Goal: Task Accomplishment & Management: Manage account settings

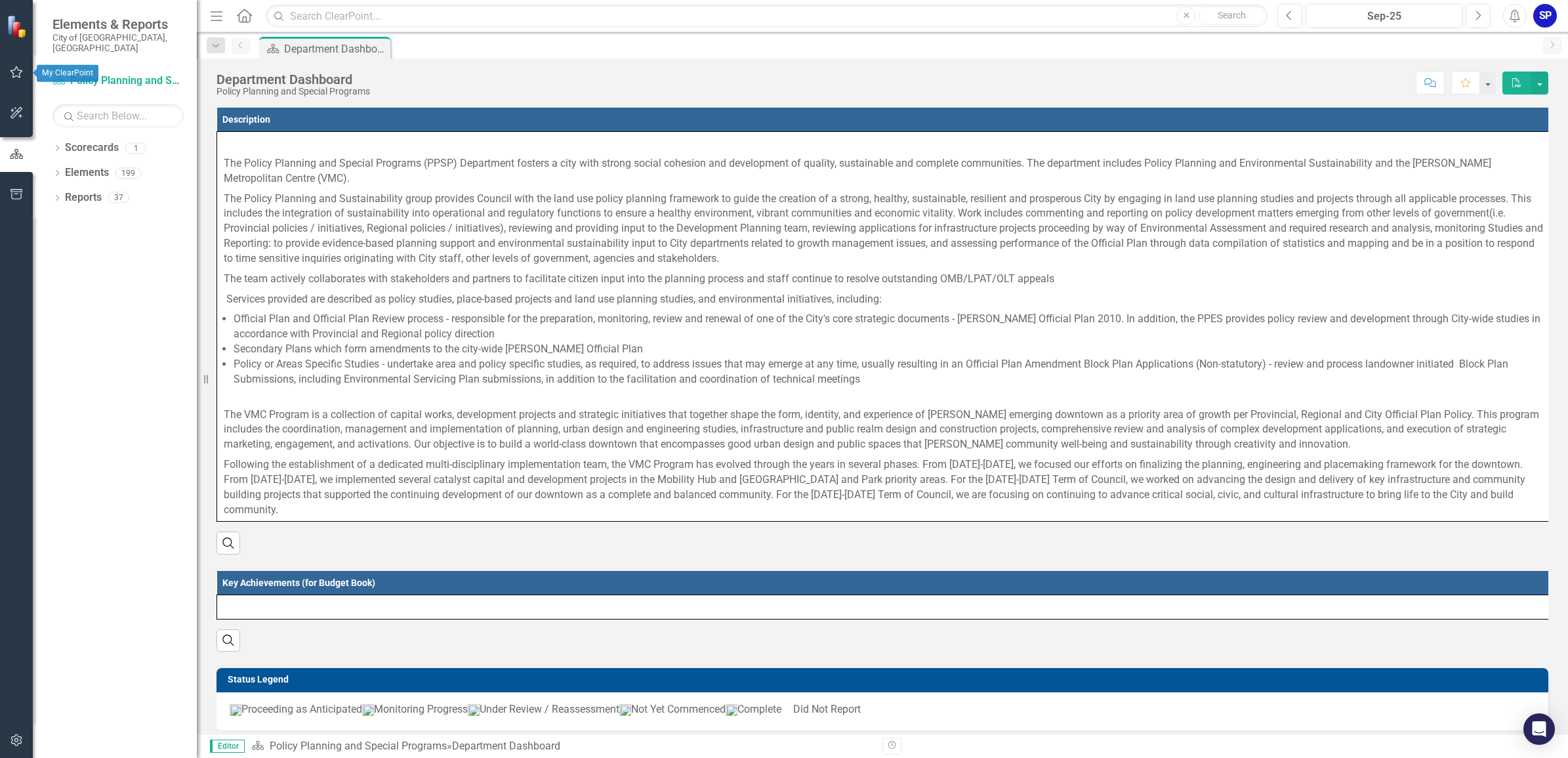
click at [5, 73] on button "button" at bounding box center [16, 73] width 30 height 27
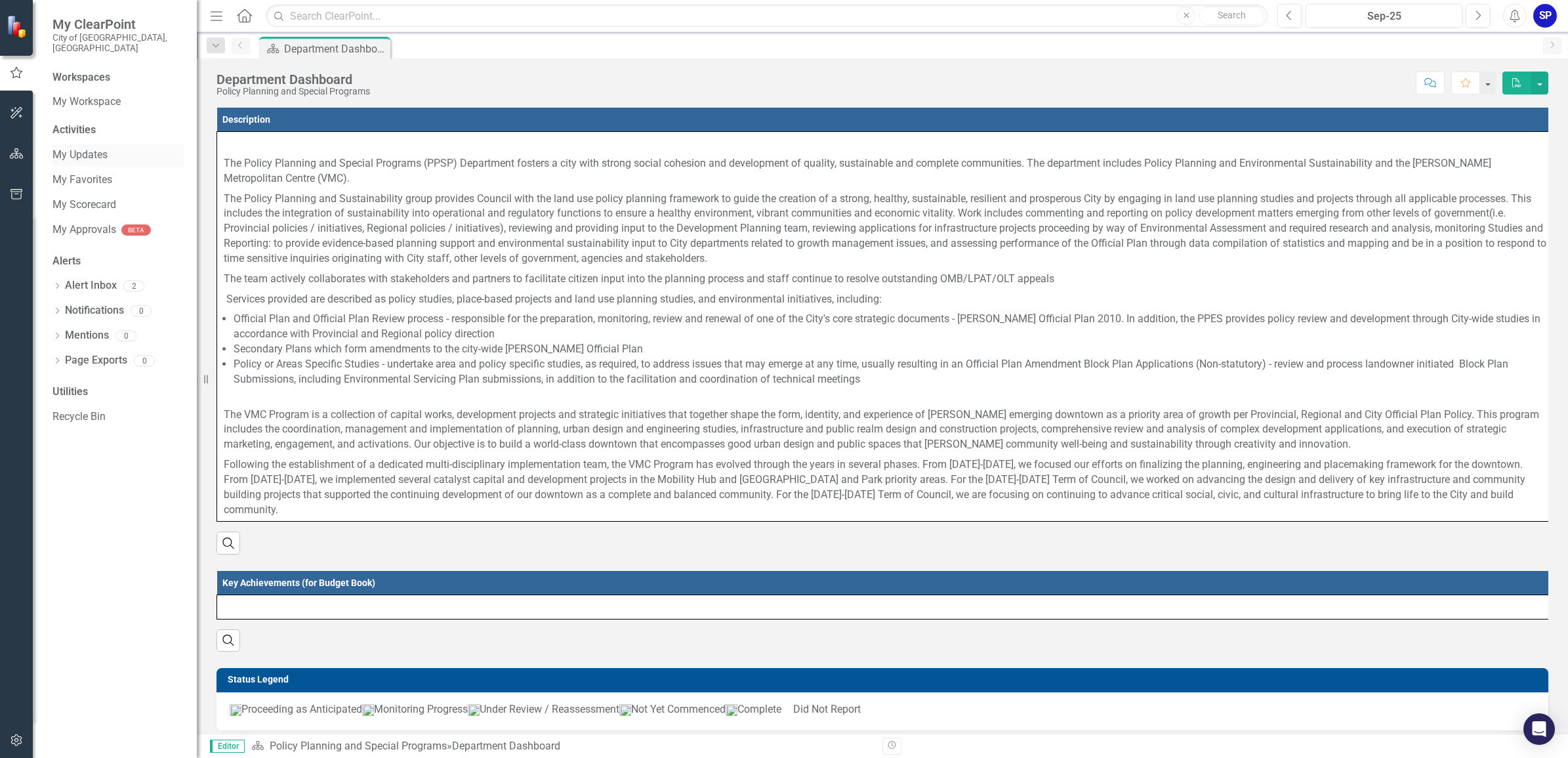
click at [74, 148] on link "My Updates" at bounding box center [118, 156] width 132 height 15
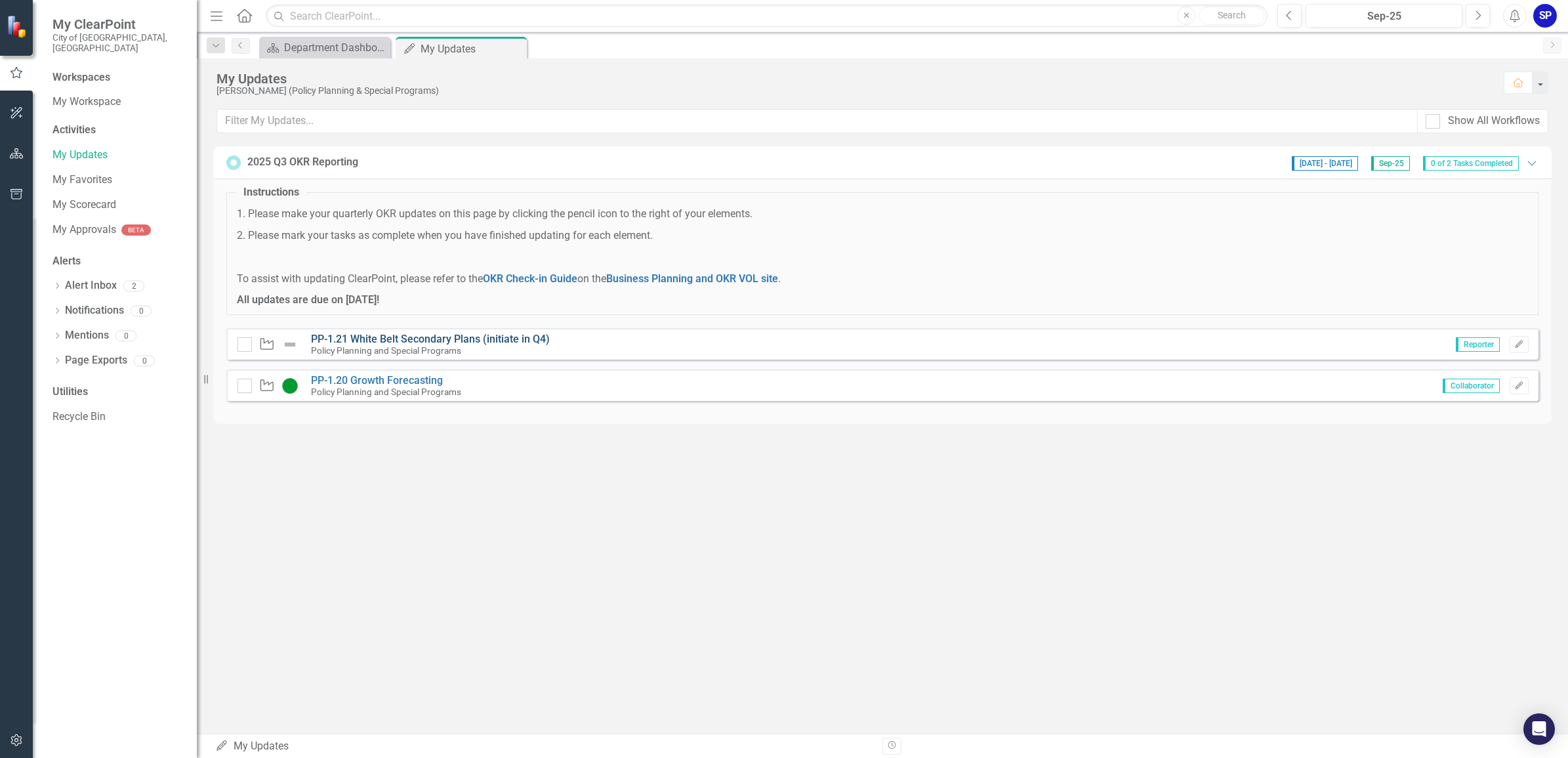
click at [391, 341] on link "PP-1.21 White Belt Secondary Plans (initiate in Q4)" at bounding box center [430, 338] width 238 height 13
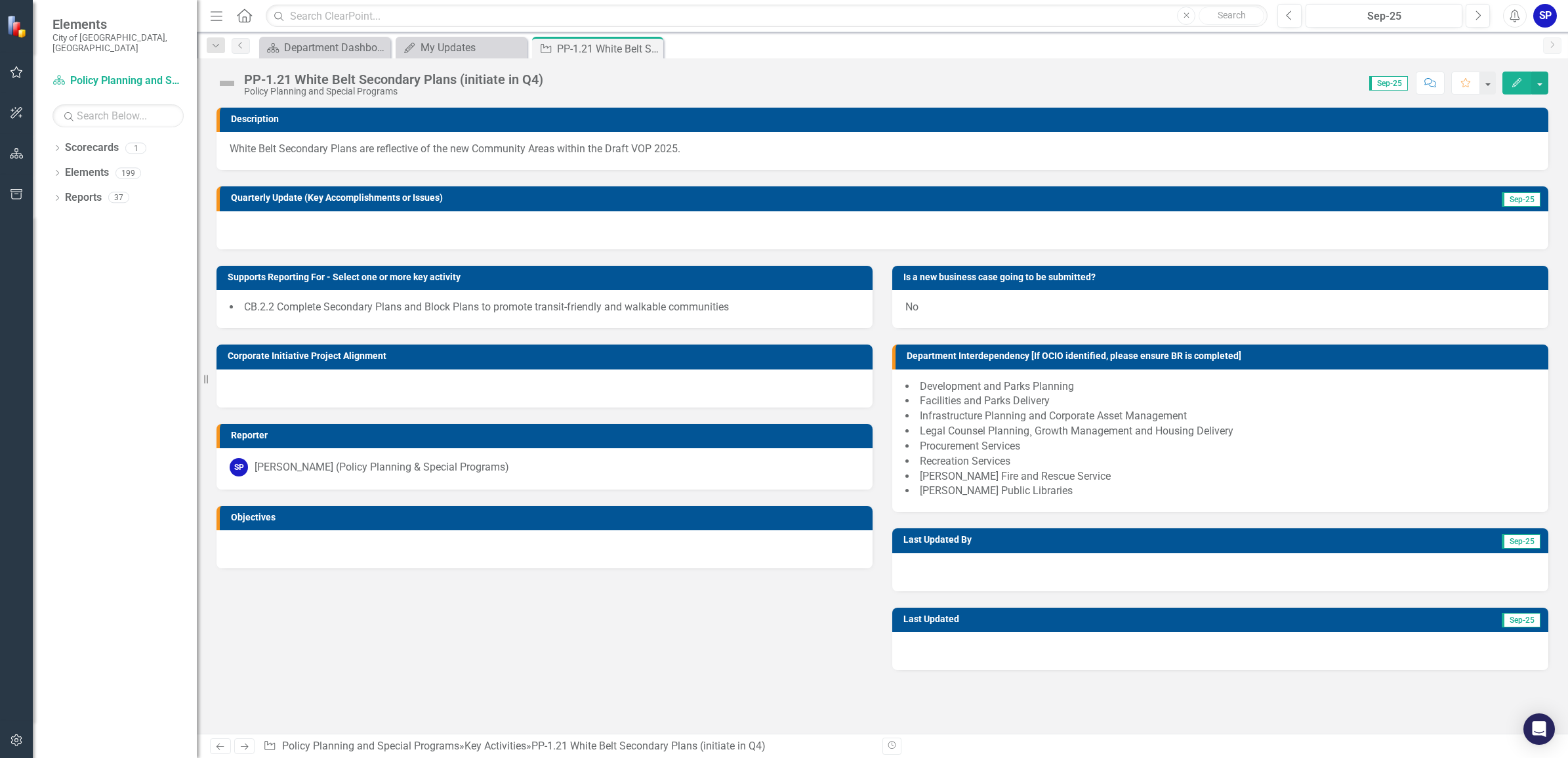
click at [225, 83] on img at bounding box center [226, 83] width 21 height 21
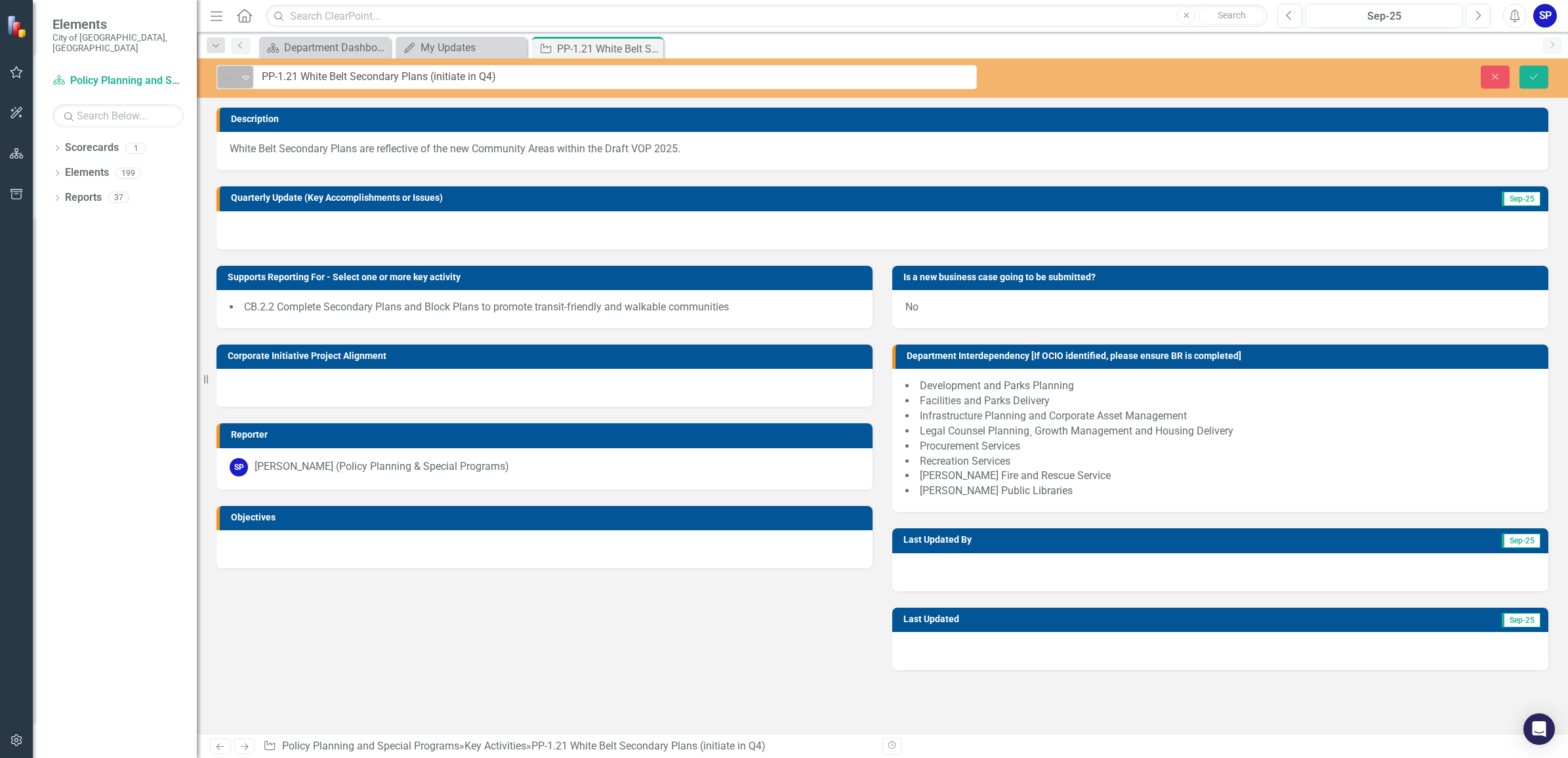
click at [250, 72] on icon "Expand" at bounding box center [245, 77] width 13 height 10
click at [241, 128] on img at bounding box center [238, 122] width 15 height 15
click at [1165, 576] on div at bounding box center [1220, 572] width 656 height 38
click at [10, 69] on icon "button" at bounding box center [17, 72] width 14 height 10
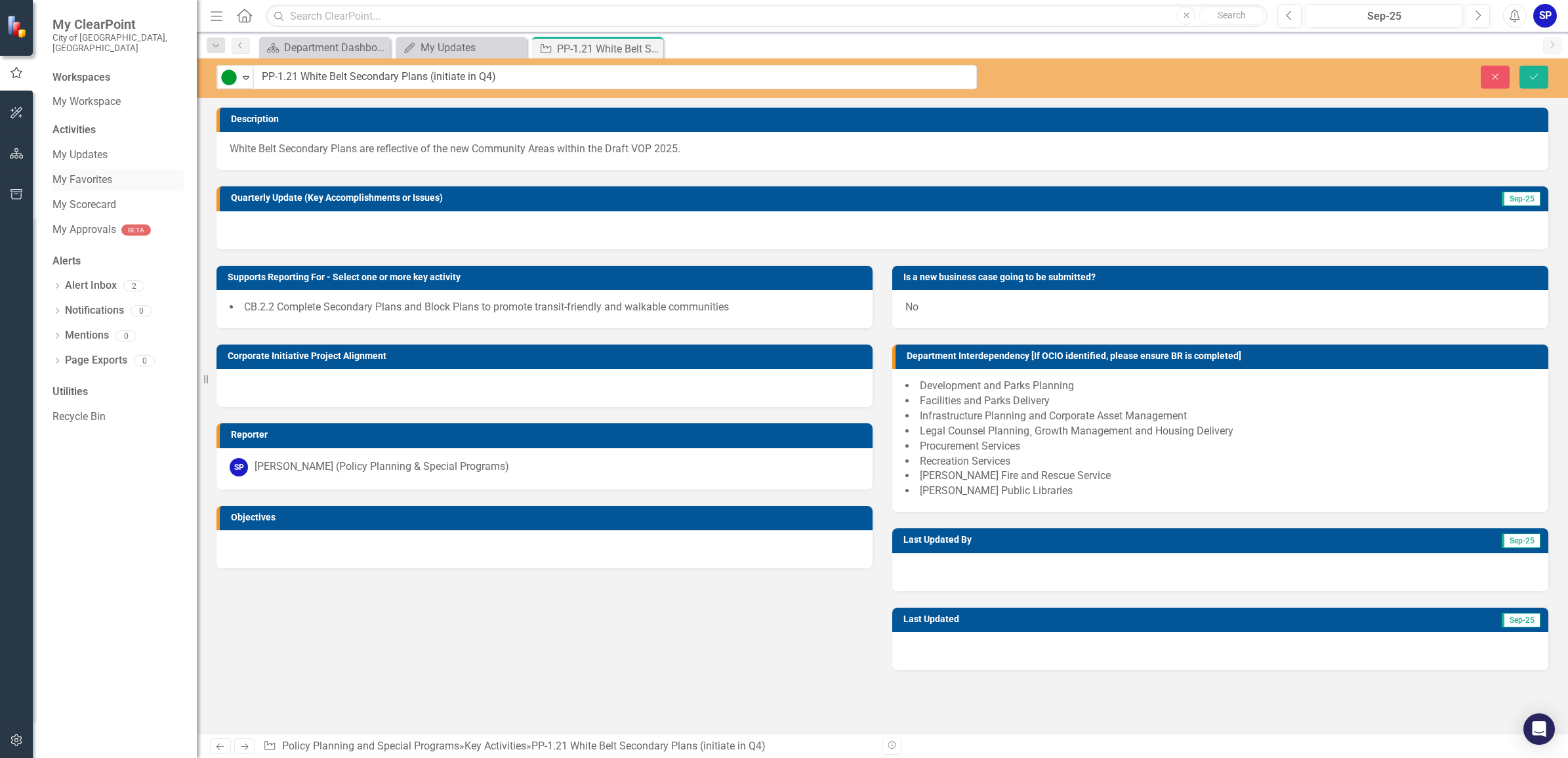
click at [66, 173] on link "My Favorites" at bounding box center [118, 180] width 132 height 15
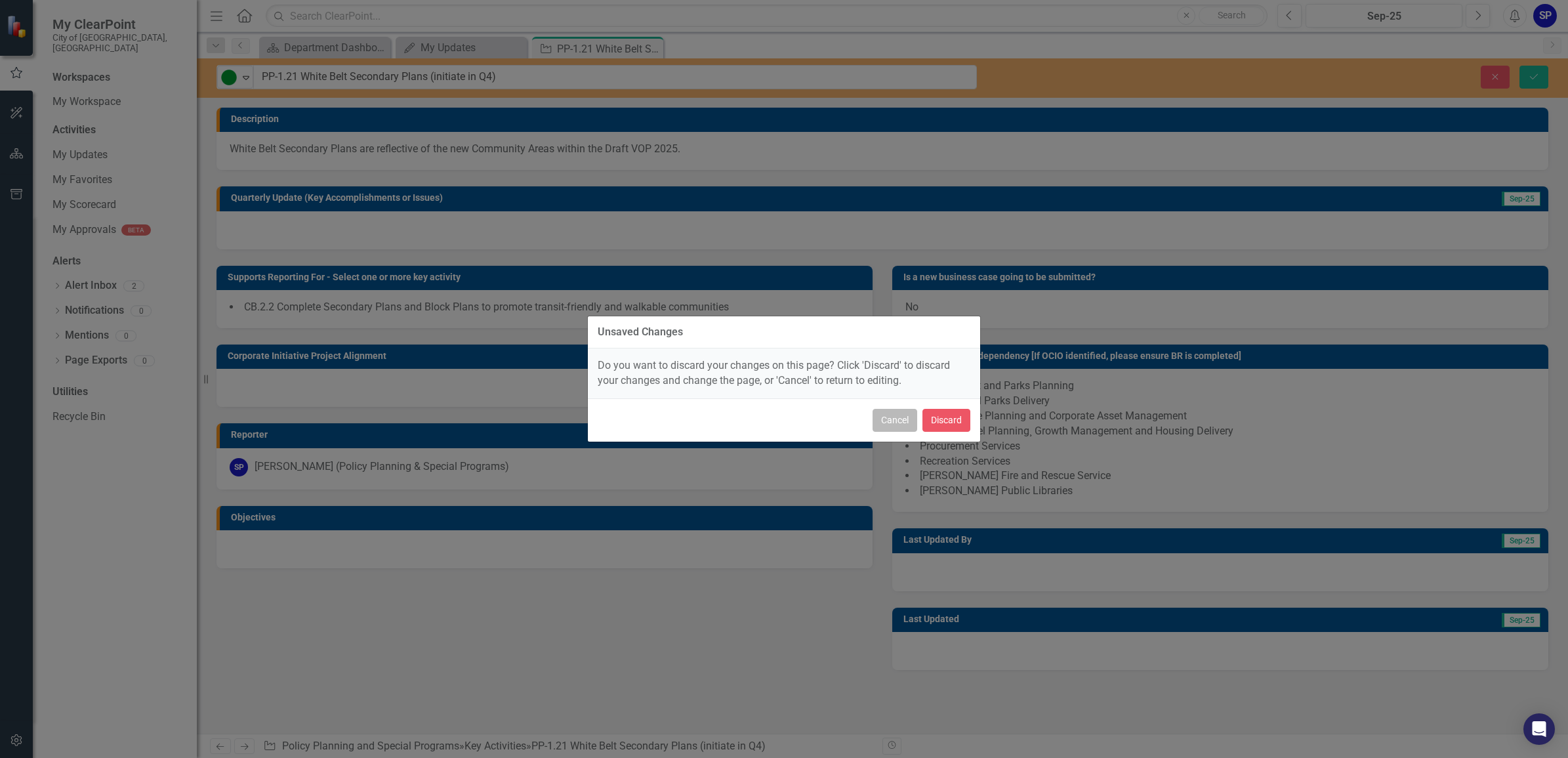
click at [883, 421] on button "Cancel" at bounding box center [895, 420] width 44 height 23
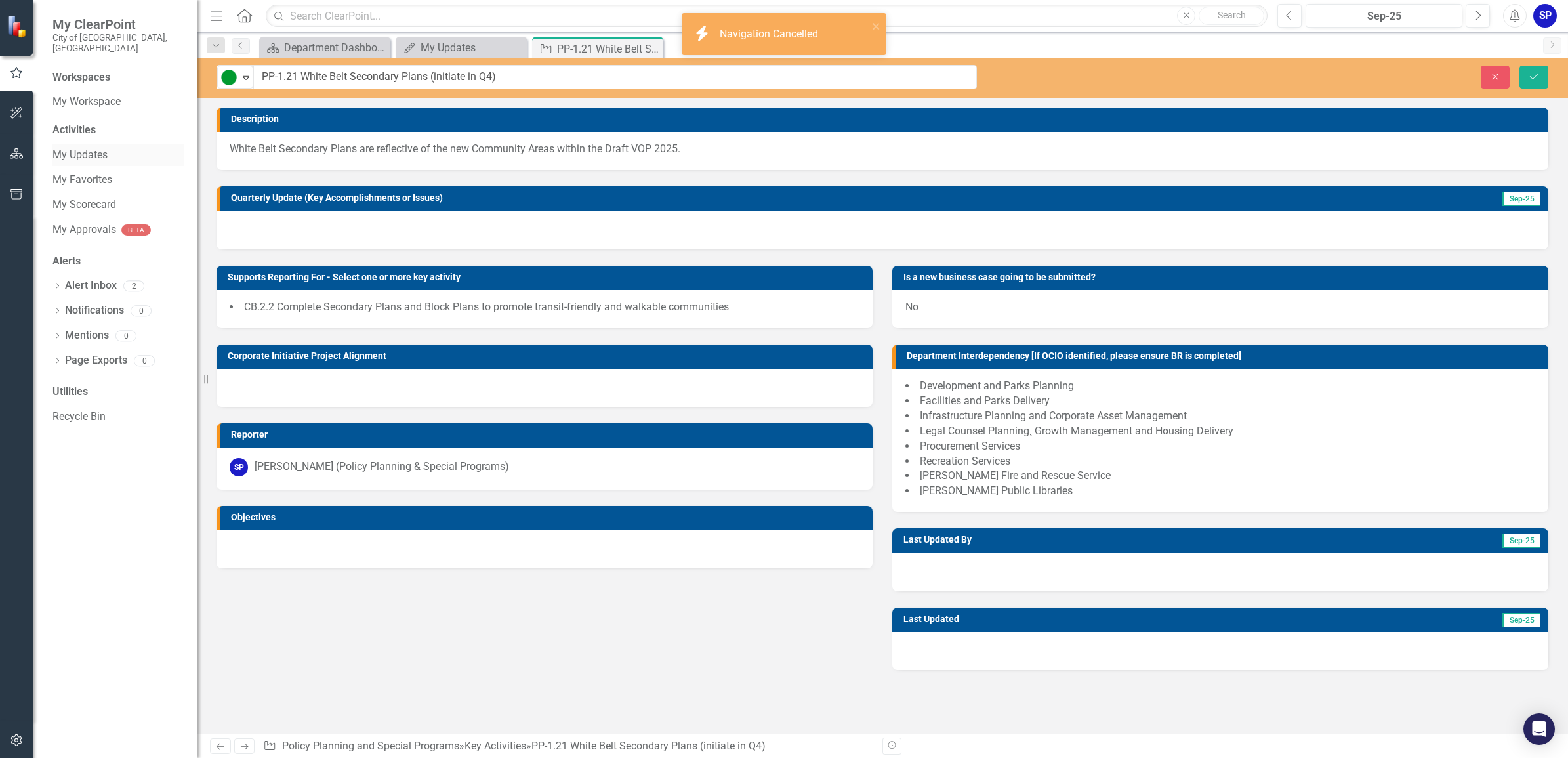
click at [91, 148] on link "My Updates" at bounding box center [118, 156] width 132 height 15
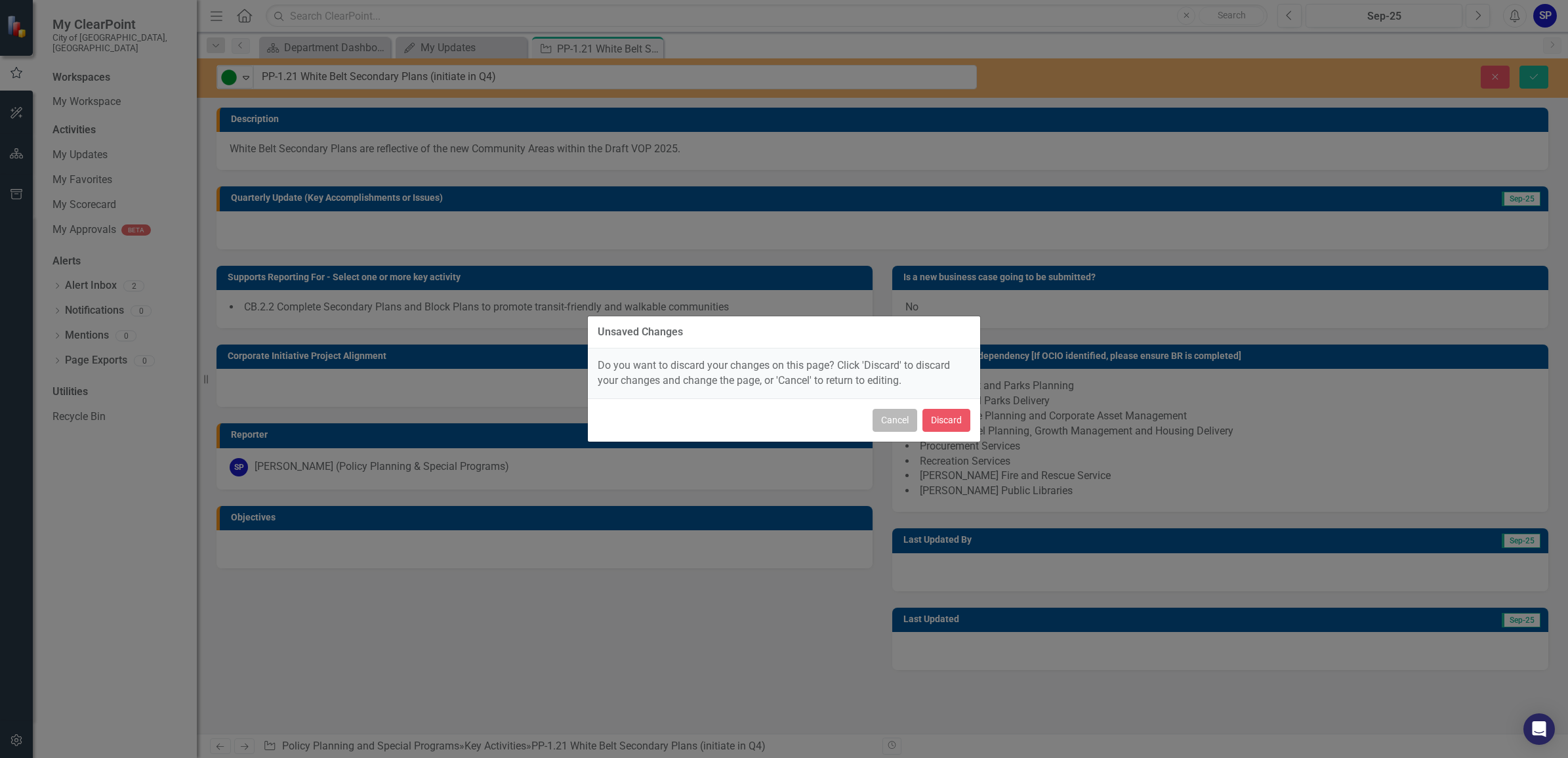
click at [890, 426] on button "Cancel" at bounding box center [895, 420] width 44 height 23
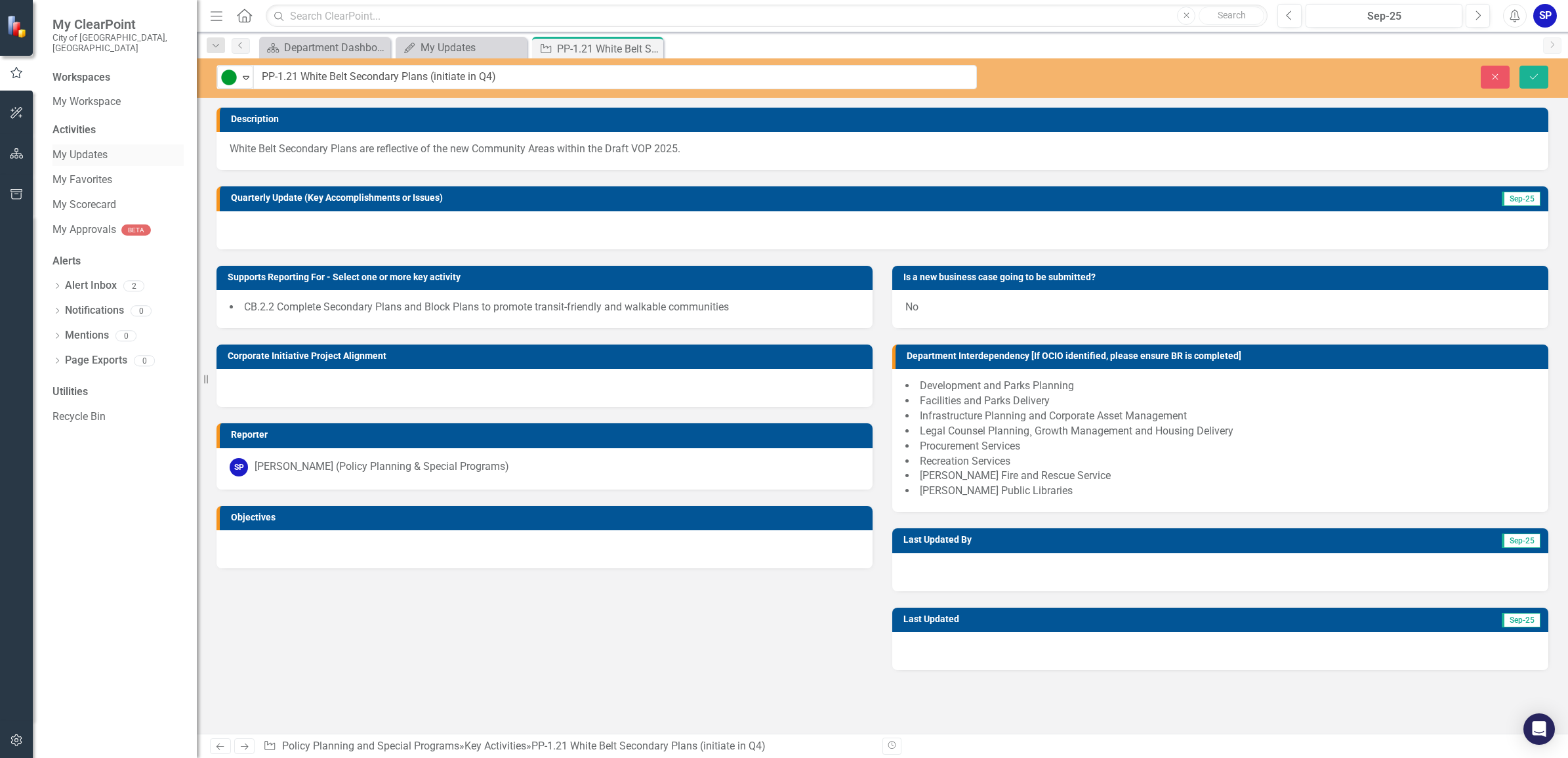
click at [92, 148] on link "My Updates" at bounding box center [118, 156] width 132 height 15
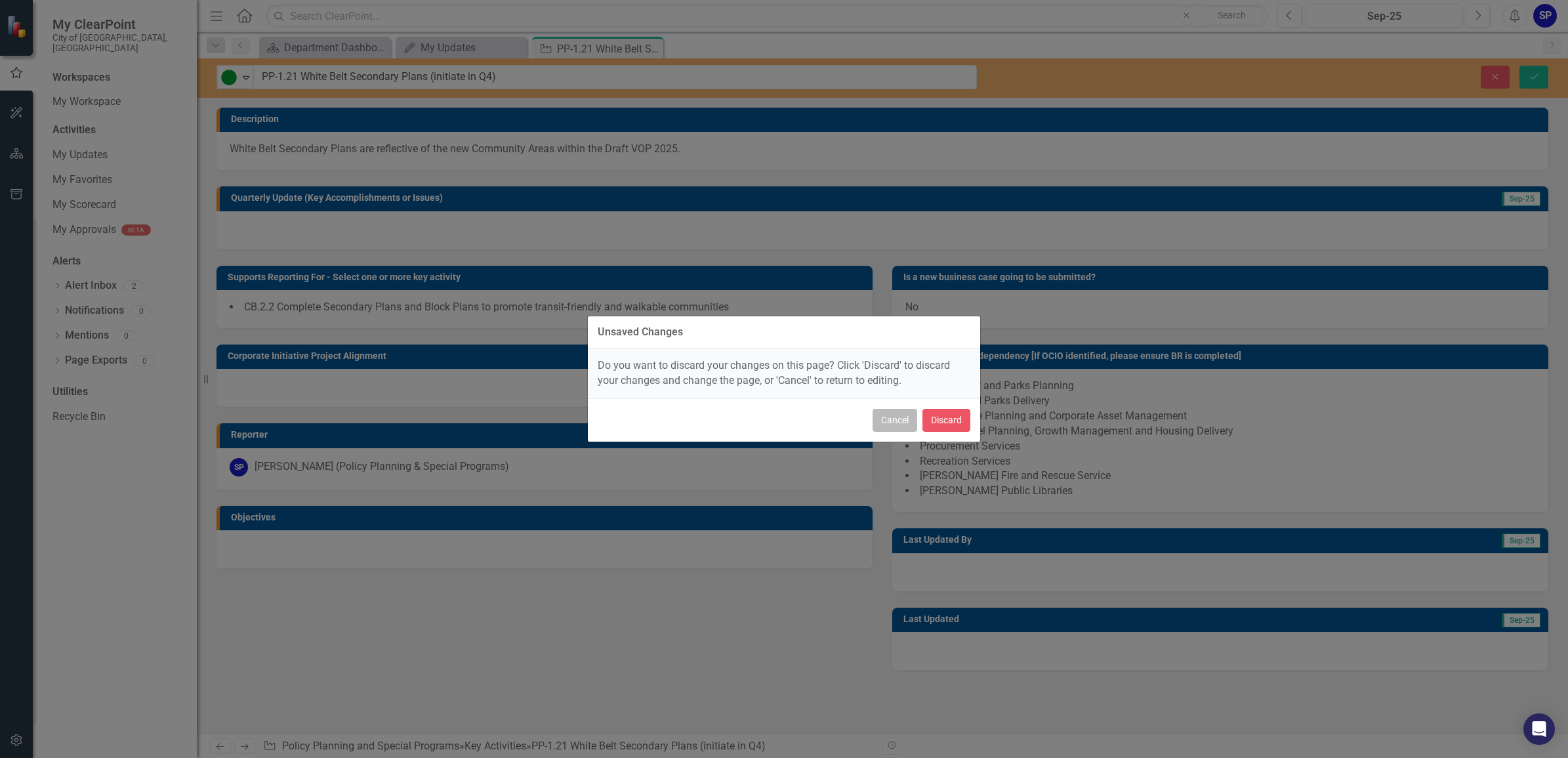
click at [874, 412] on button "Cancel" at bounding box center [895, 420] width 44 height 23
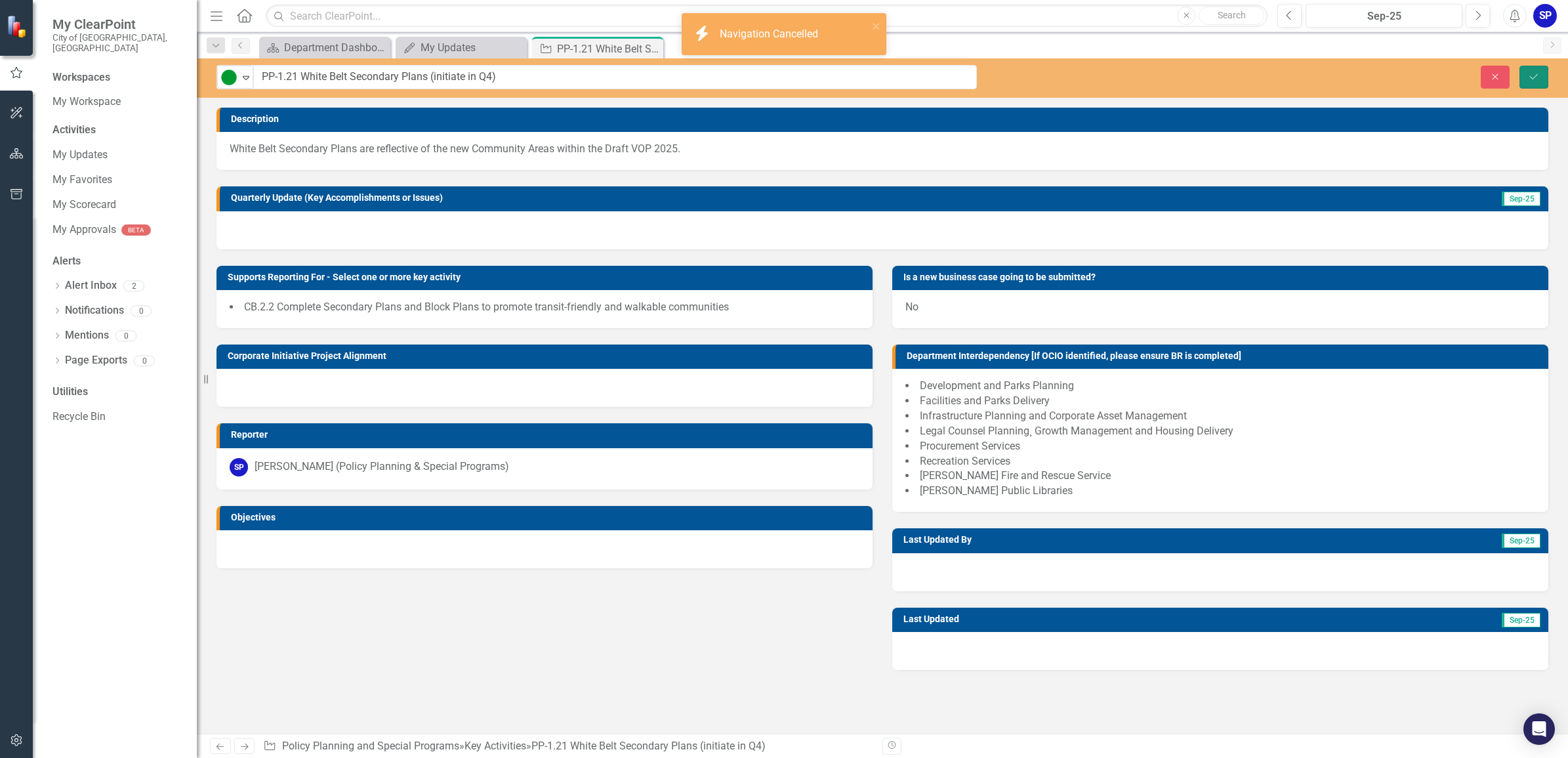
click at [1534, 72] on icon "Save" at bounding box center [1534, 76] width 12 height 9
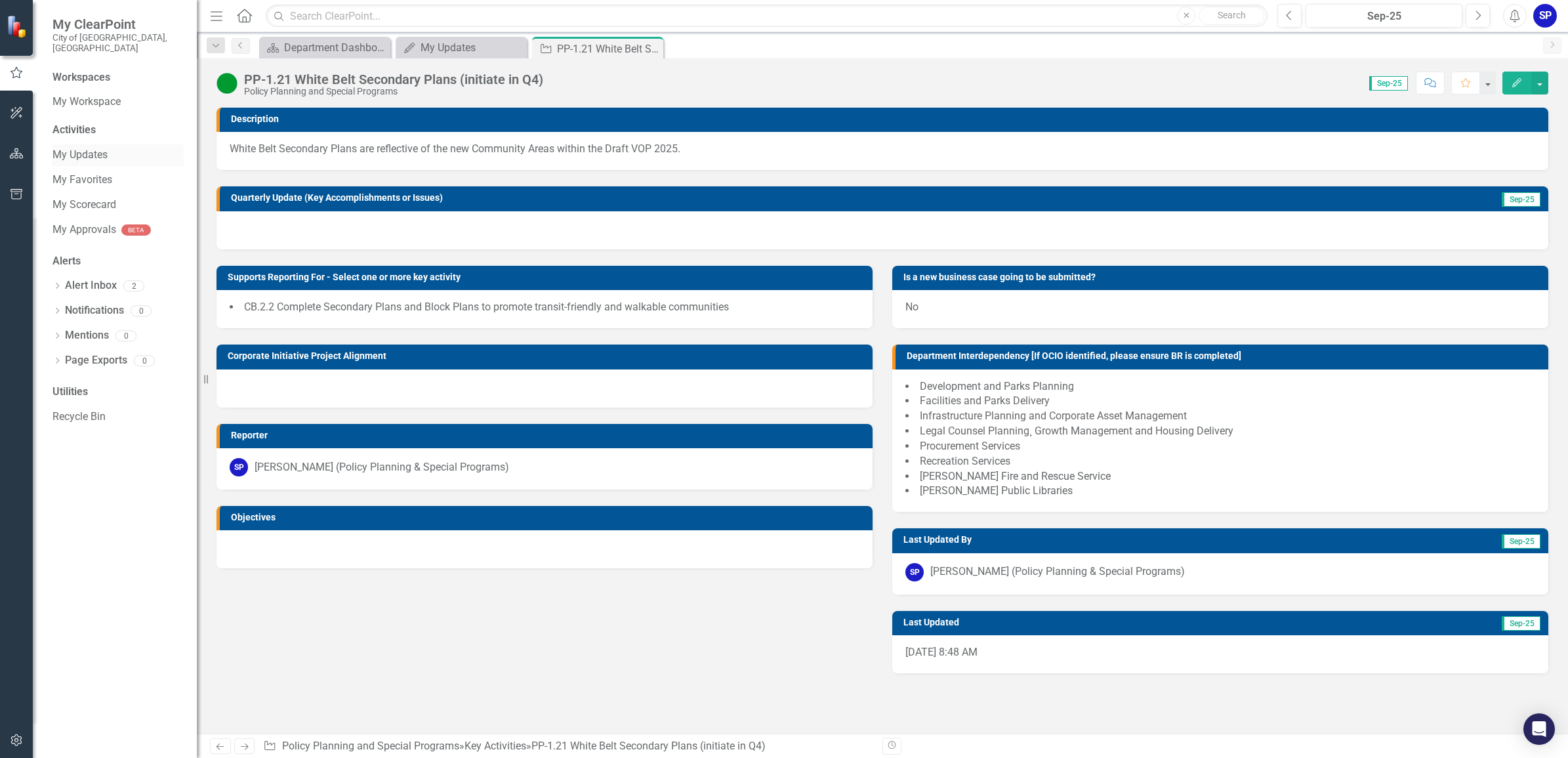
click at [89, 148] on link "My Updates" at bounding box center [118, 156] width 132 height 15
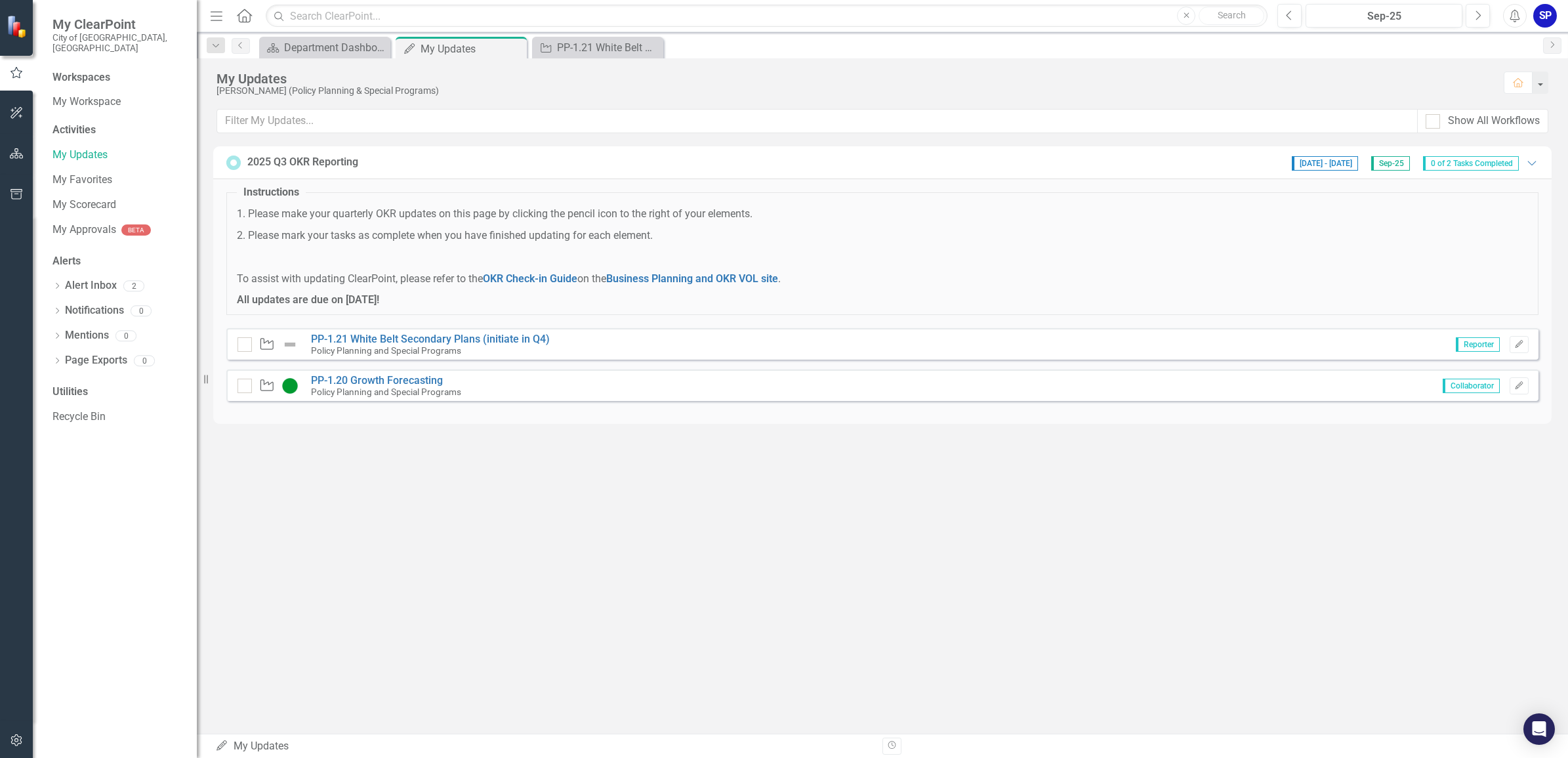
click at [290, 345] on img at bounding box center [290, 344] width 15 height 15
click at [290, 343] on img at bounding box center [290, 344] width 15 height 15
click at [383, 380] on link "PP-1.20 Growth Forecasting" at bounding box center [377, 380] width 132 height 13
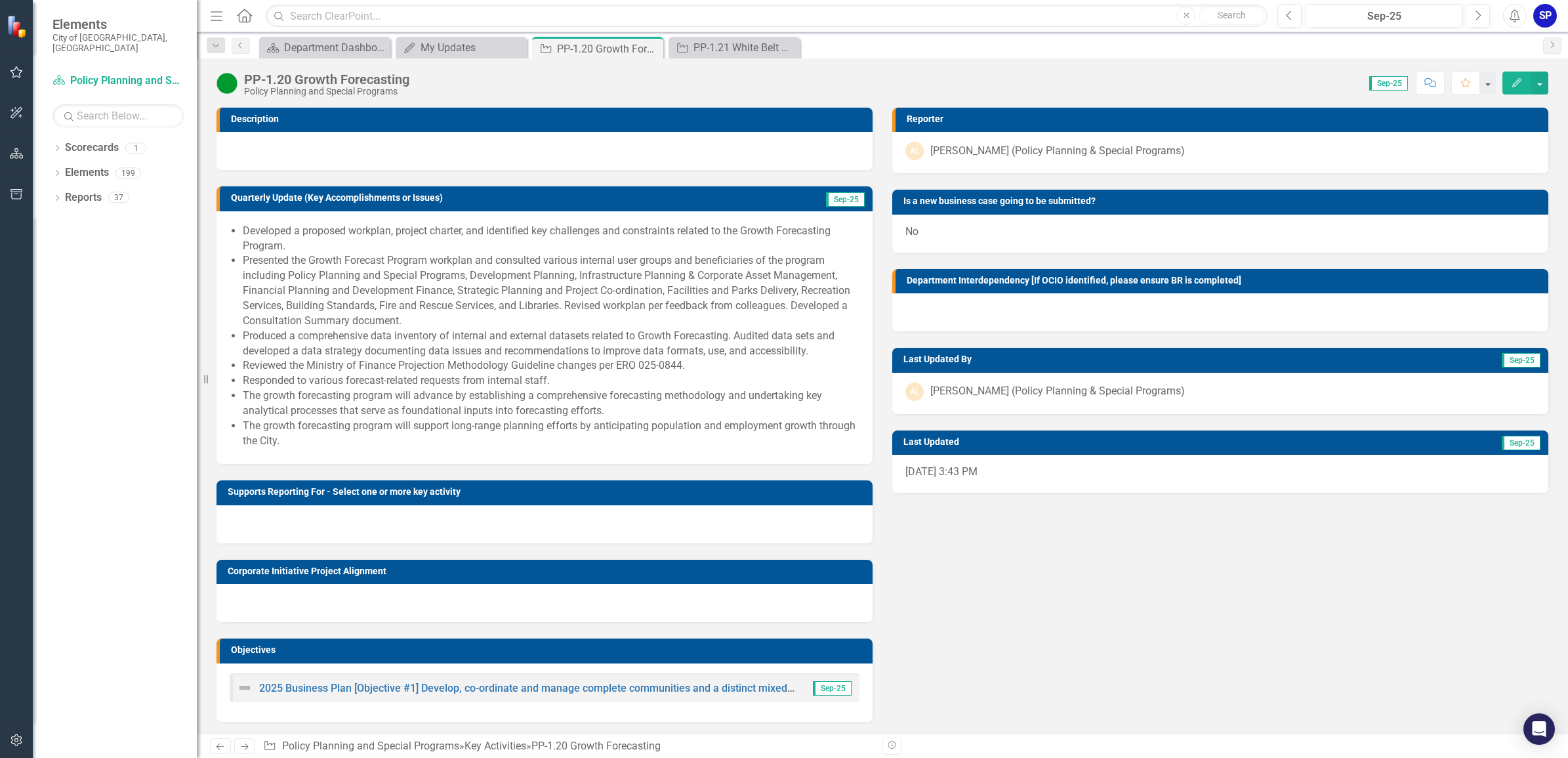
scroll to position [2, 0]
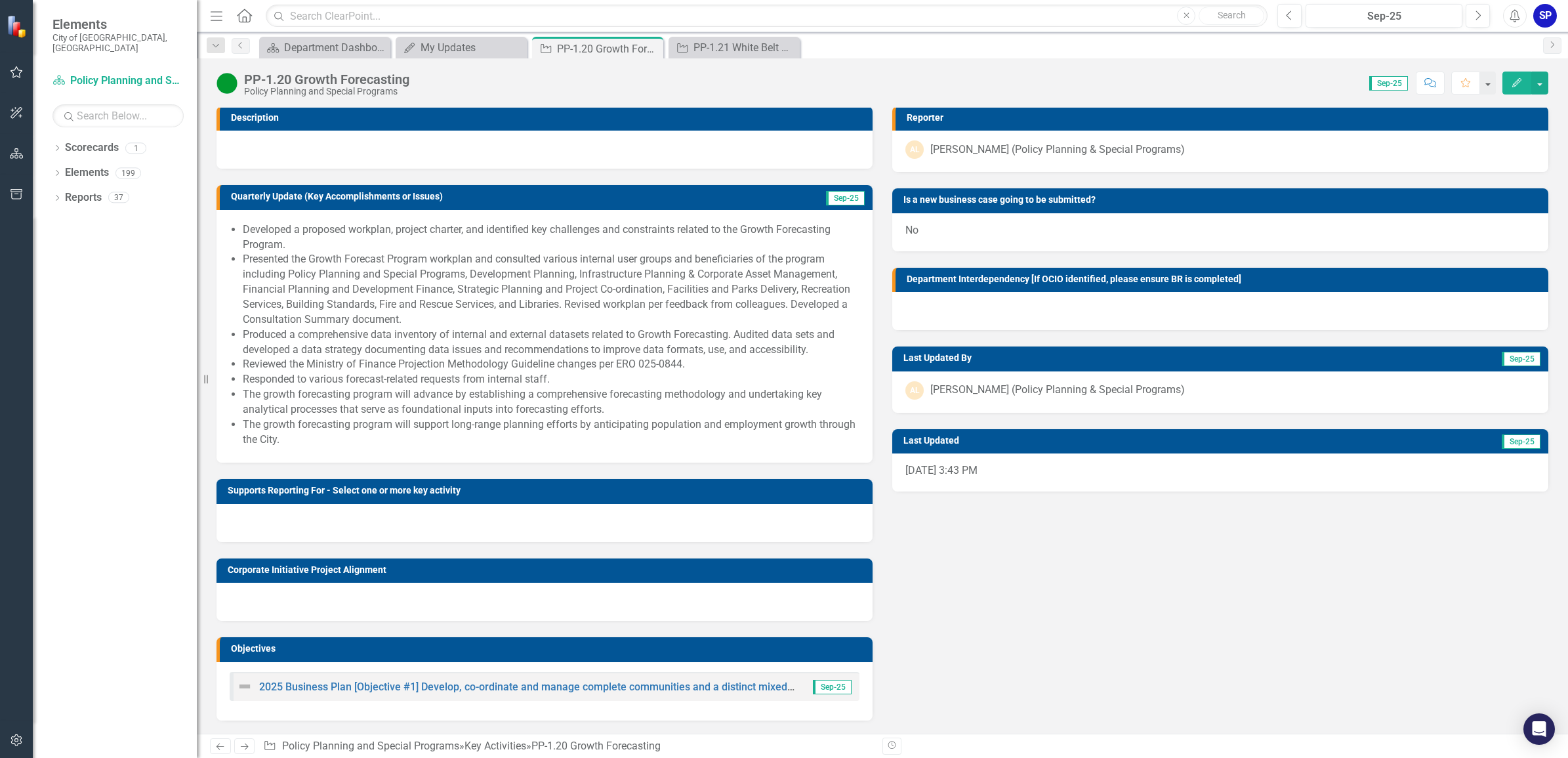
click at [687, 447] on span "Developed a proposed workplan, project charter, and identified key challenges a…" at bounding box center [544, 336] width 630 height 227
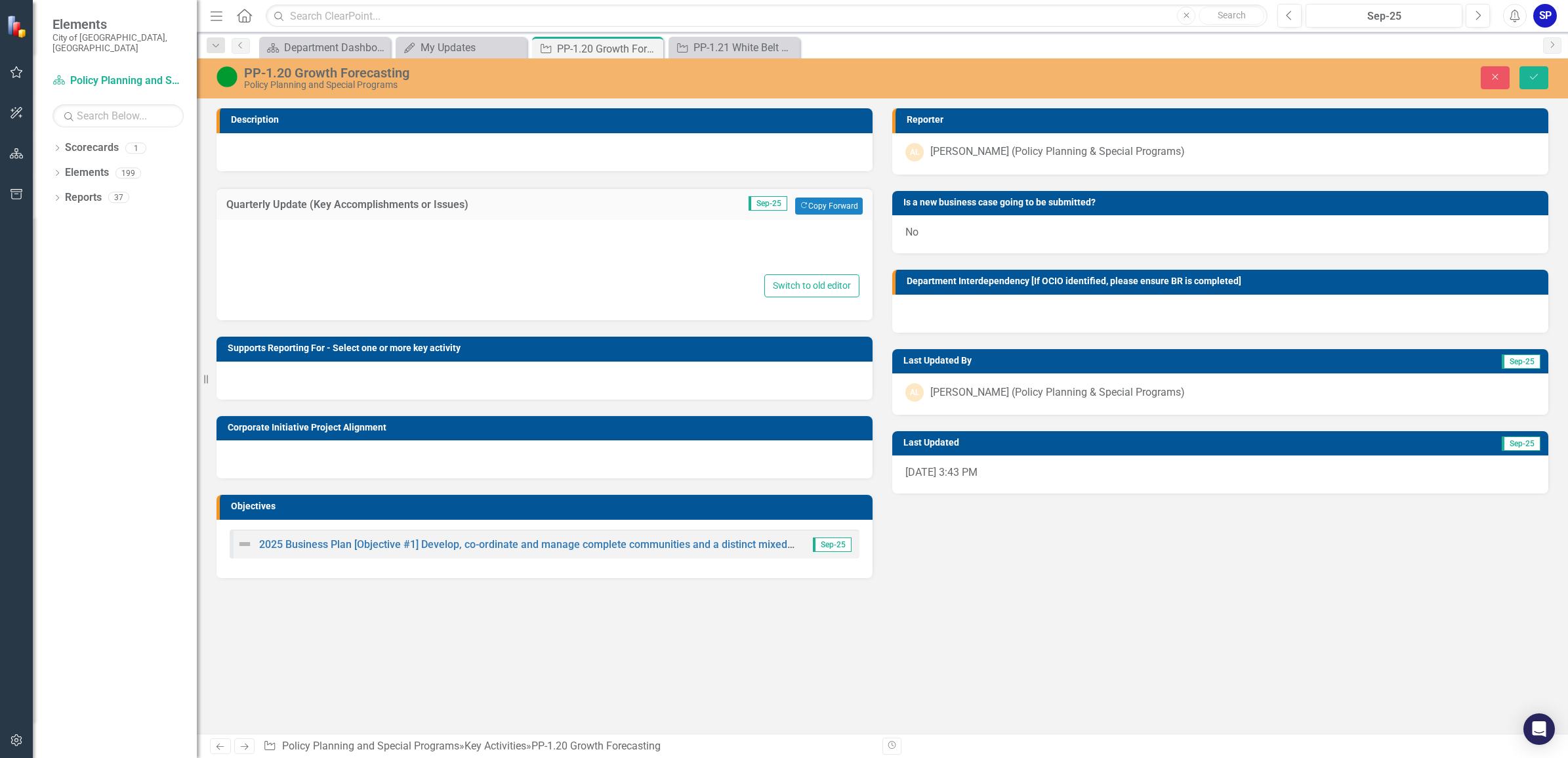
type textarea "<ul> <li>Developed a proposed workplan, project charter, and identified key cha…"
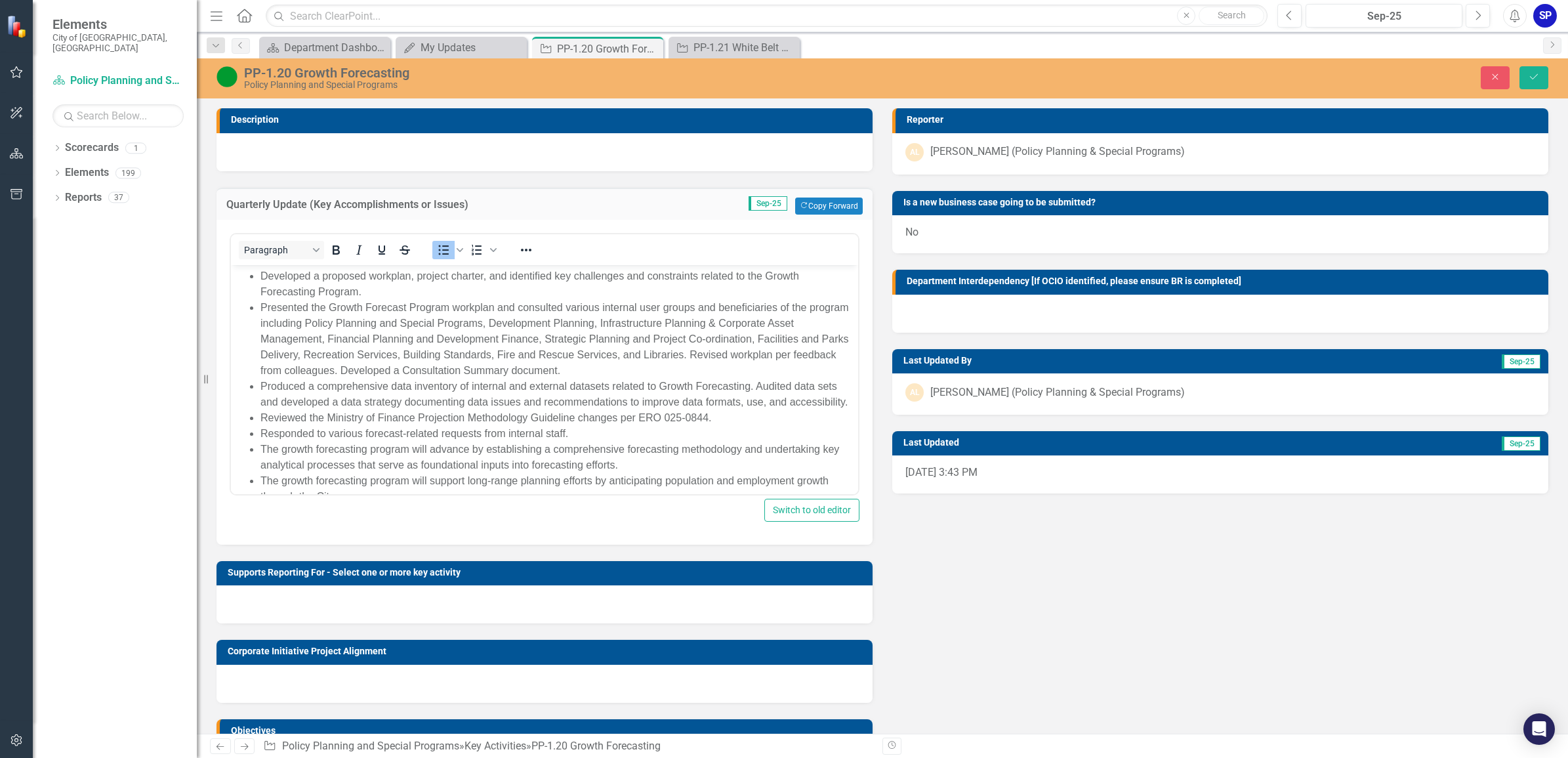
scroll to position [39, 0]
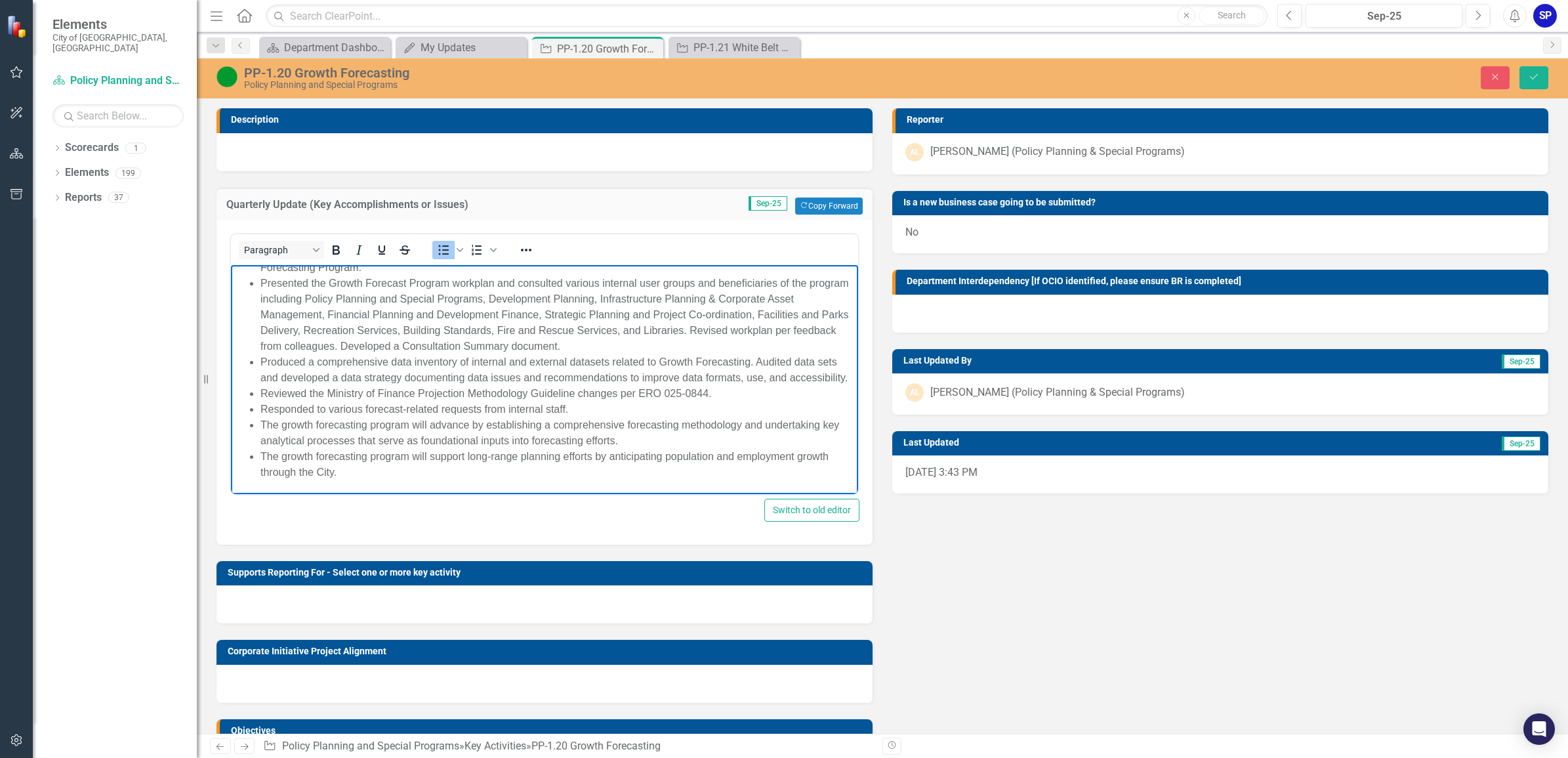
click at [561, 484] on body "Developed a proposed workplan, project charter, and identified key challenges a…" at bounding box center [544, 367] width 627 height 253
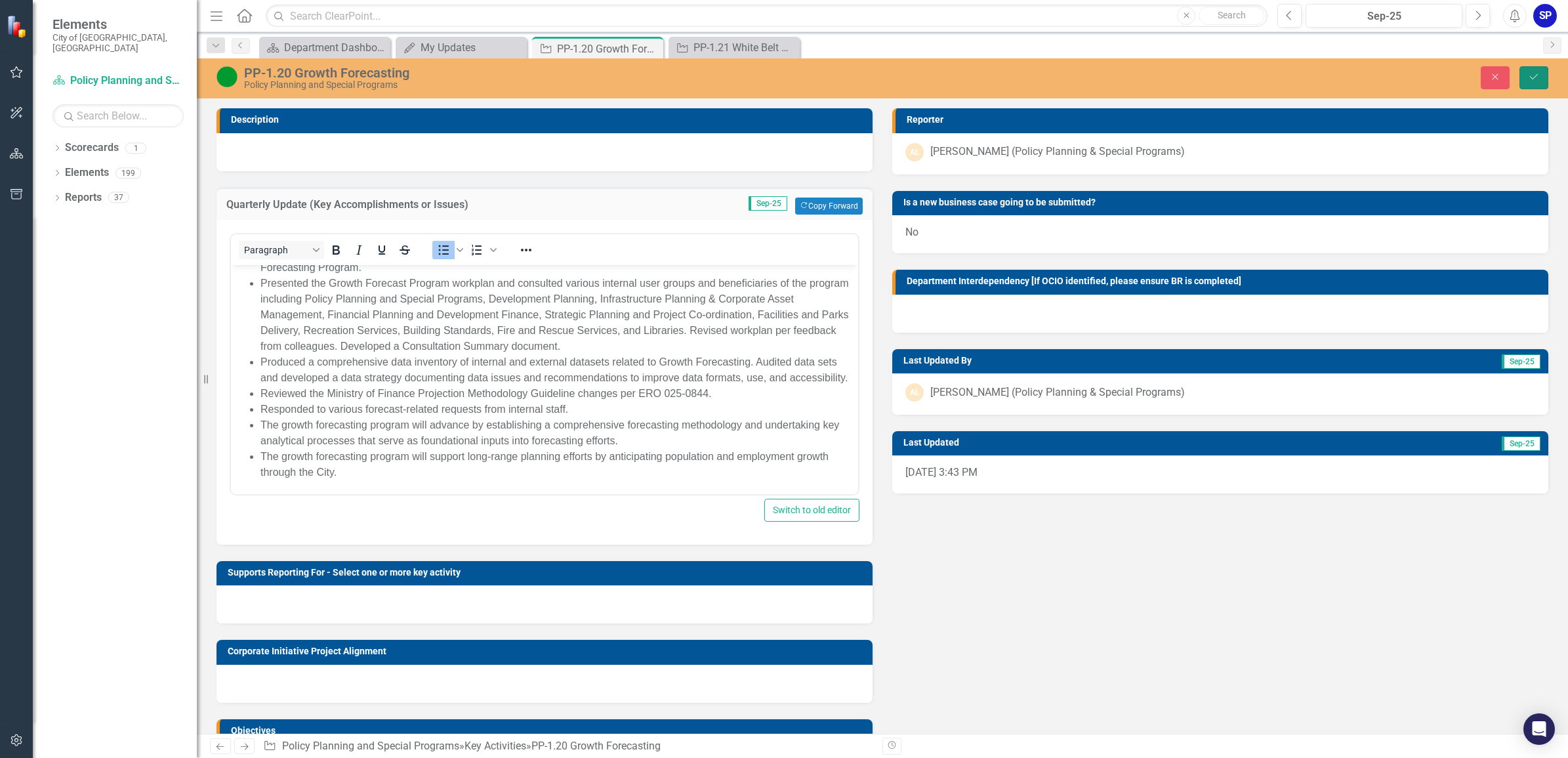
click at [1536, 79] on icon "Save" at bounding box center [1534, 76] width 12 height 9
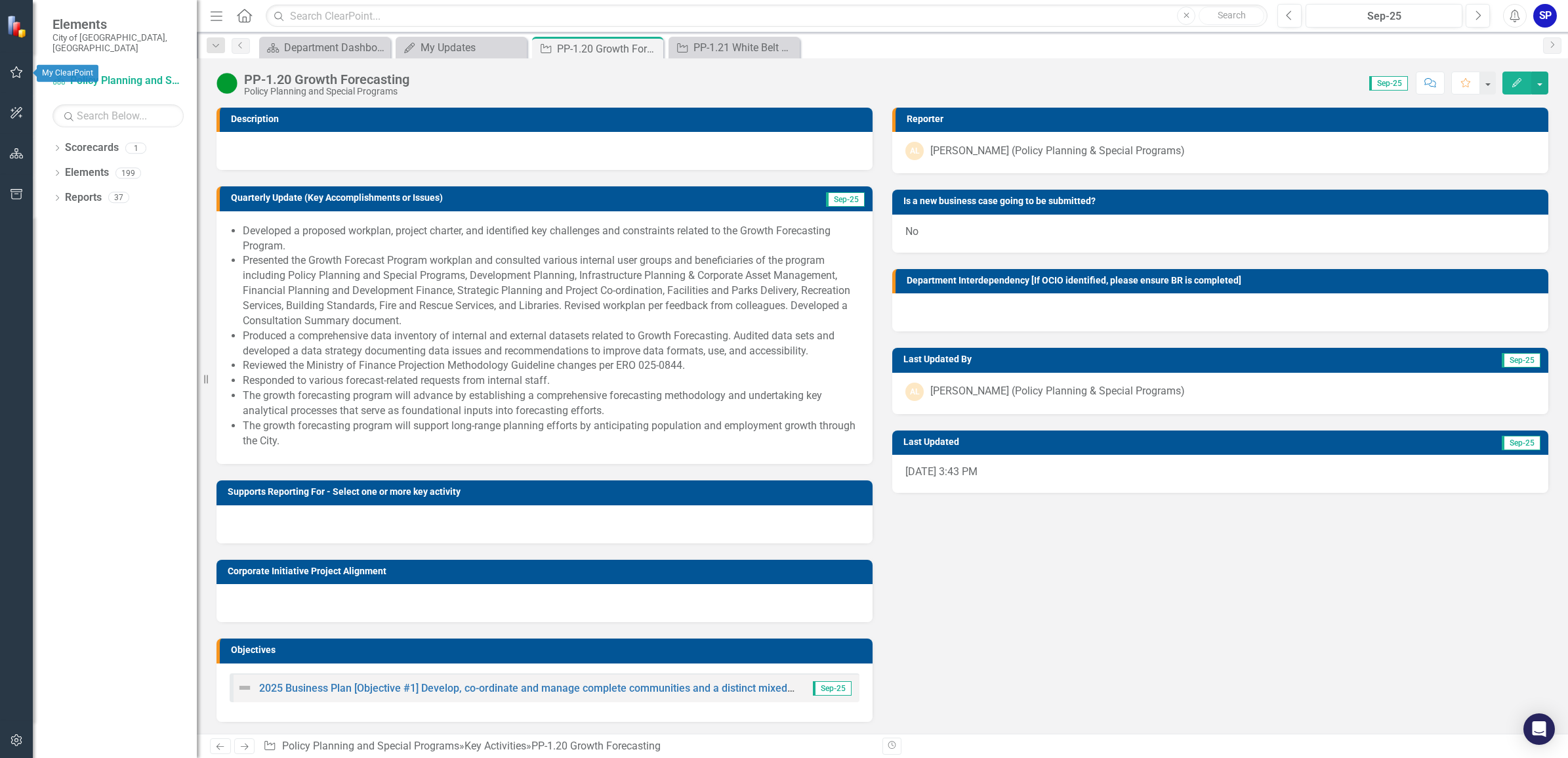
click at [15, 72] on icon "button" at bounding box center [17, 72] width 14 height 10
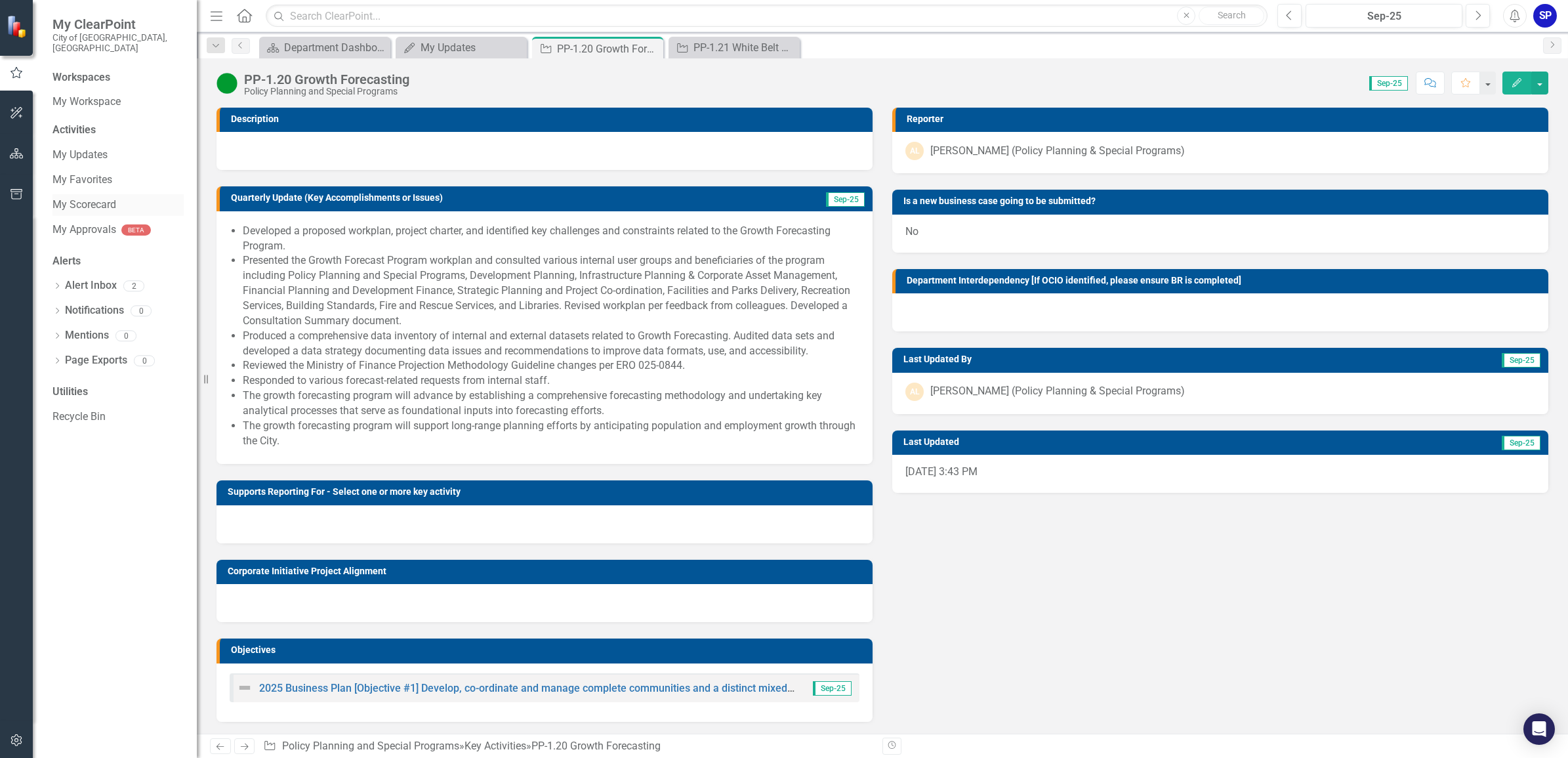
click at [79, 198] on link "My Scorecard" at bounding box center [118, 205] width 132 height 15
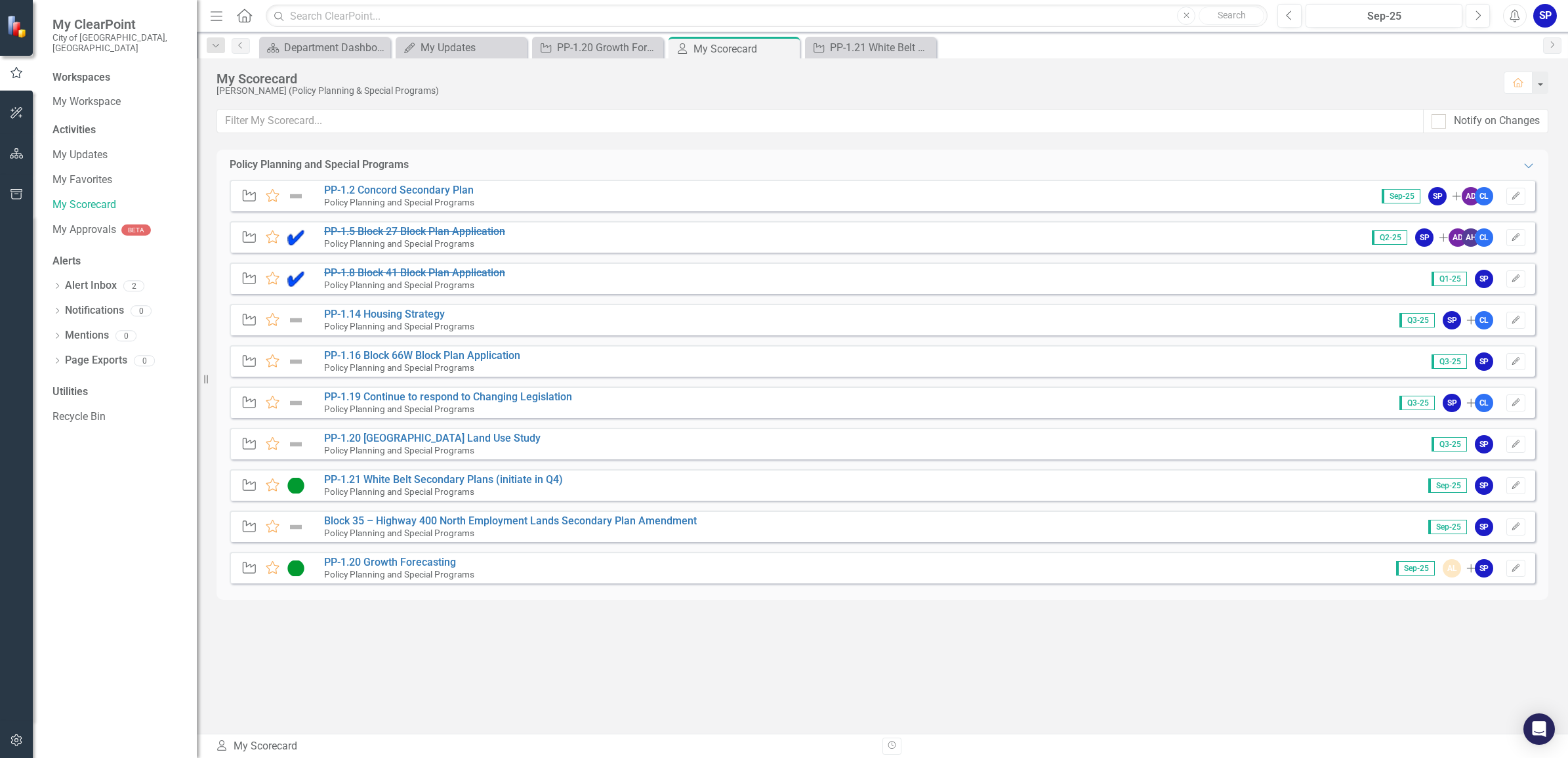
click at [295, 444] on img at bounding box center [296, 444] width 17 height 15
click at [332, 438] on link "PP-1.20 [GEOGRAPHIC_DATA] Land Use Study" at bounding box center [432, 438] width 216 height 13
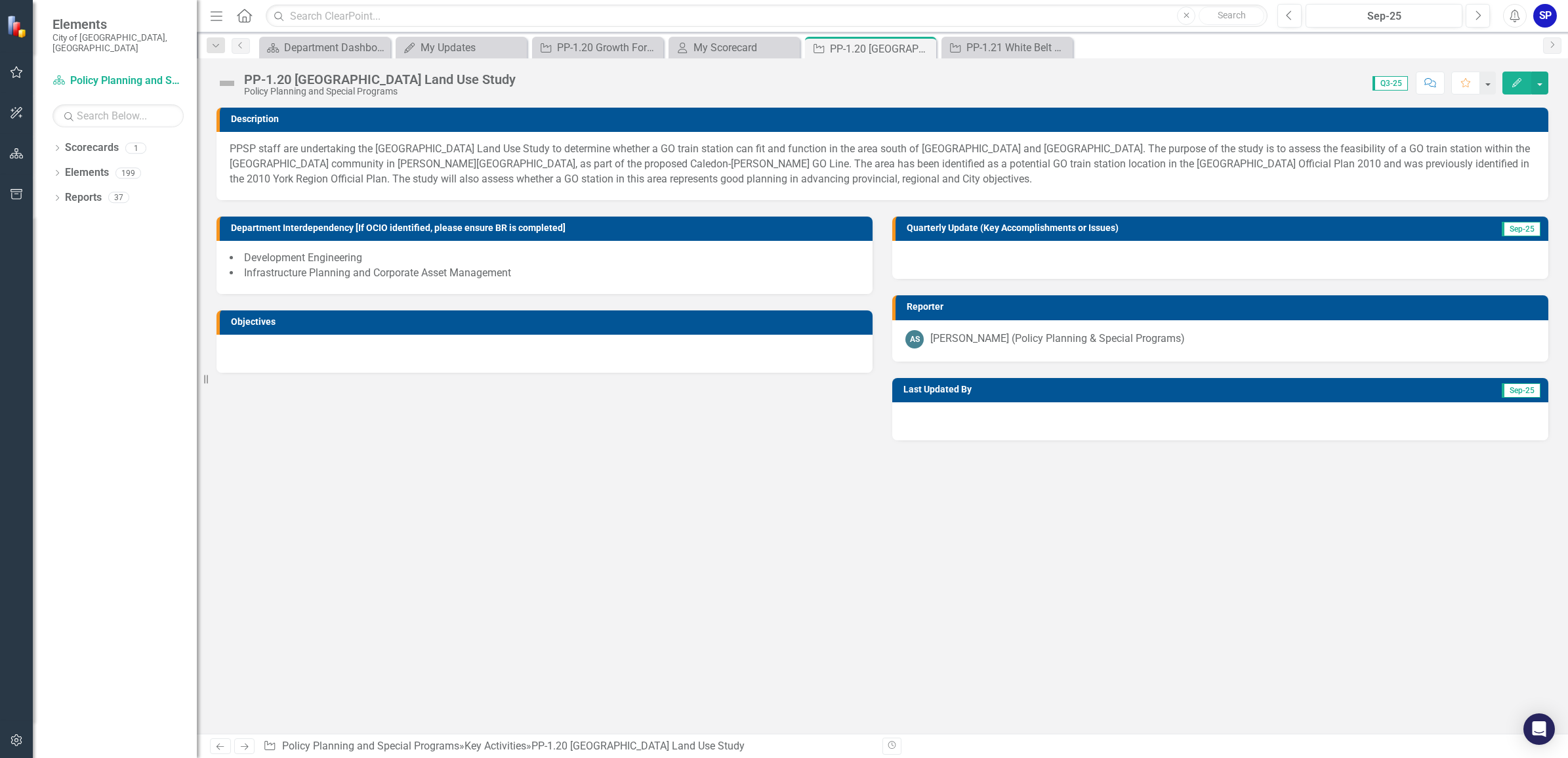
click at [228, 85] on img at bounding box center [226, 83] width 21 height 21
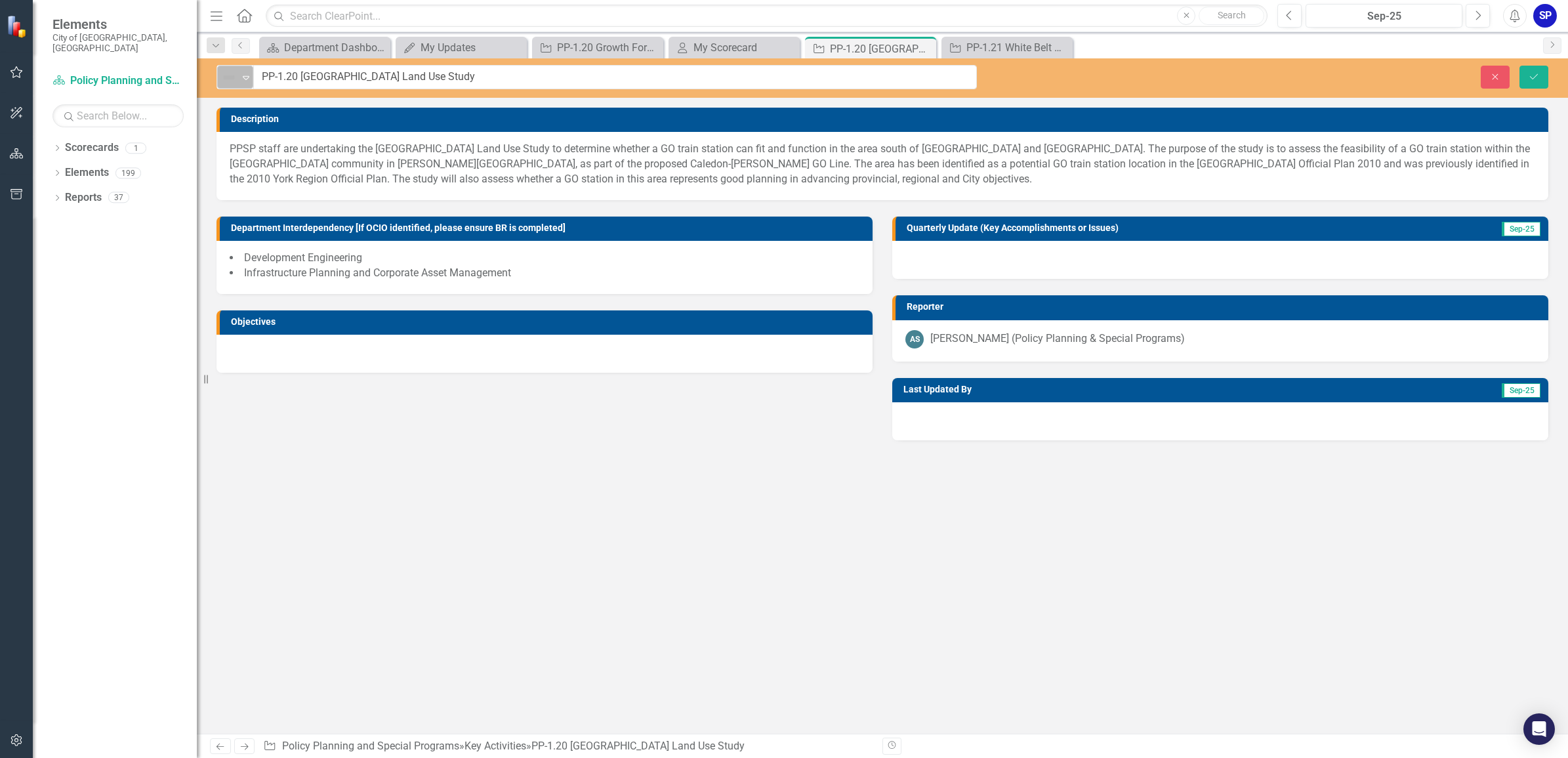
click at [247, 73] on icon "Expand" at bounding box center [245, 77] width 13 height 10
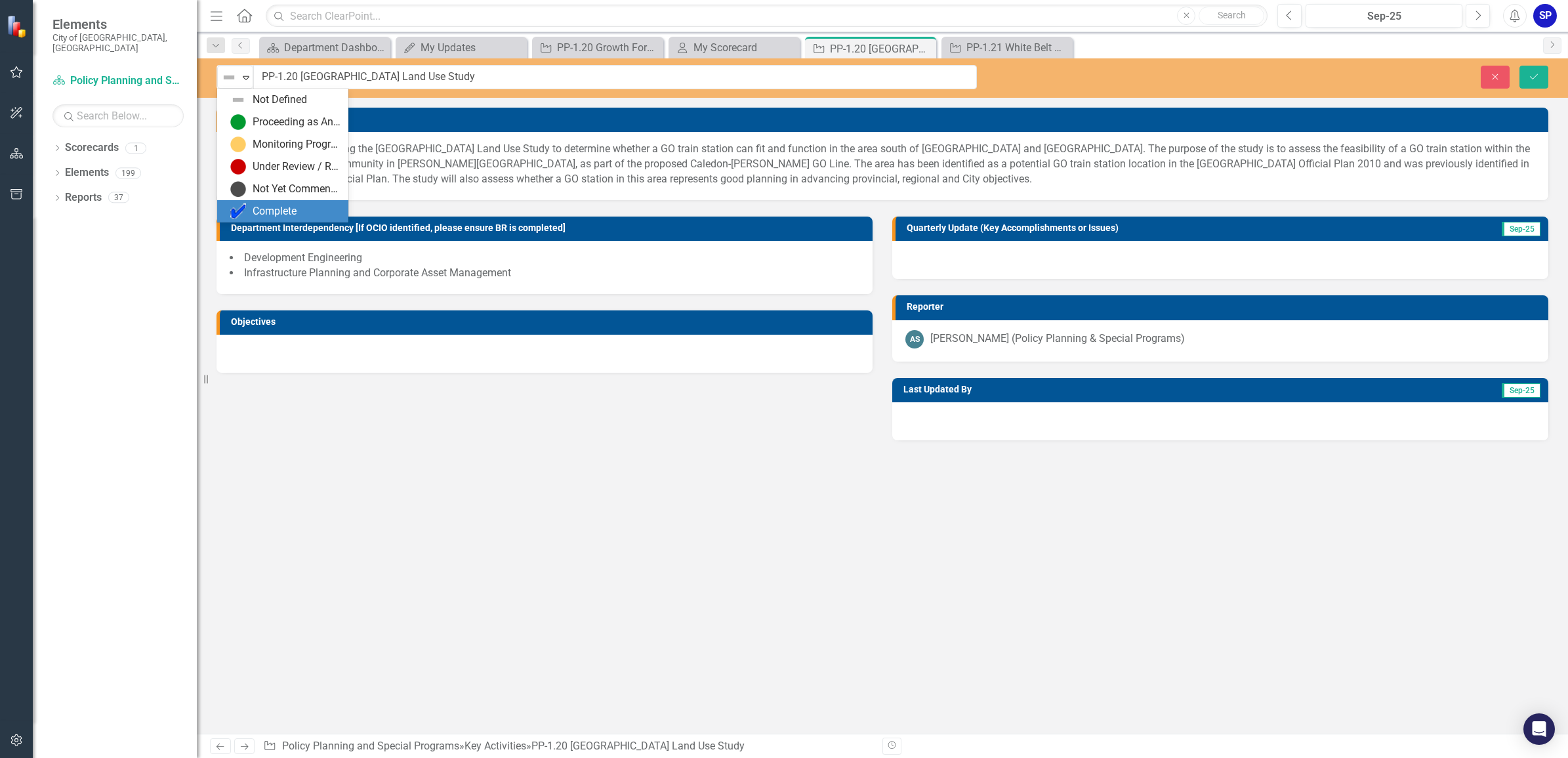
click at [247, 209] on div "Complete" at bounding box center [285, 211] width 110 height 15
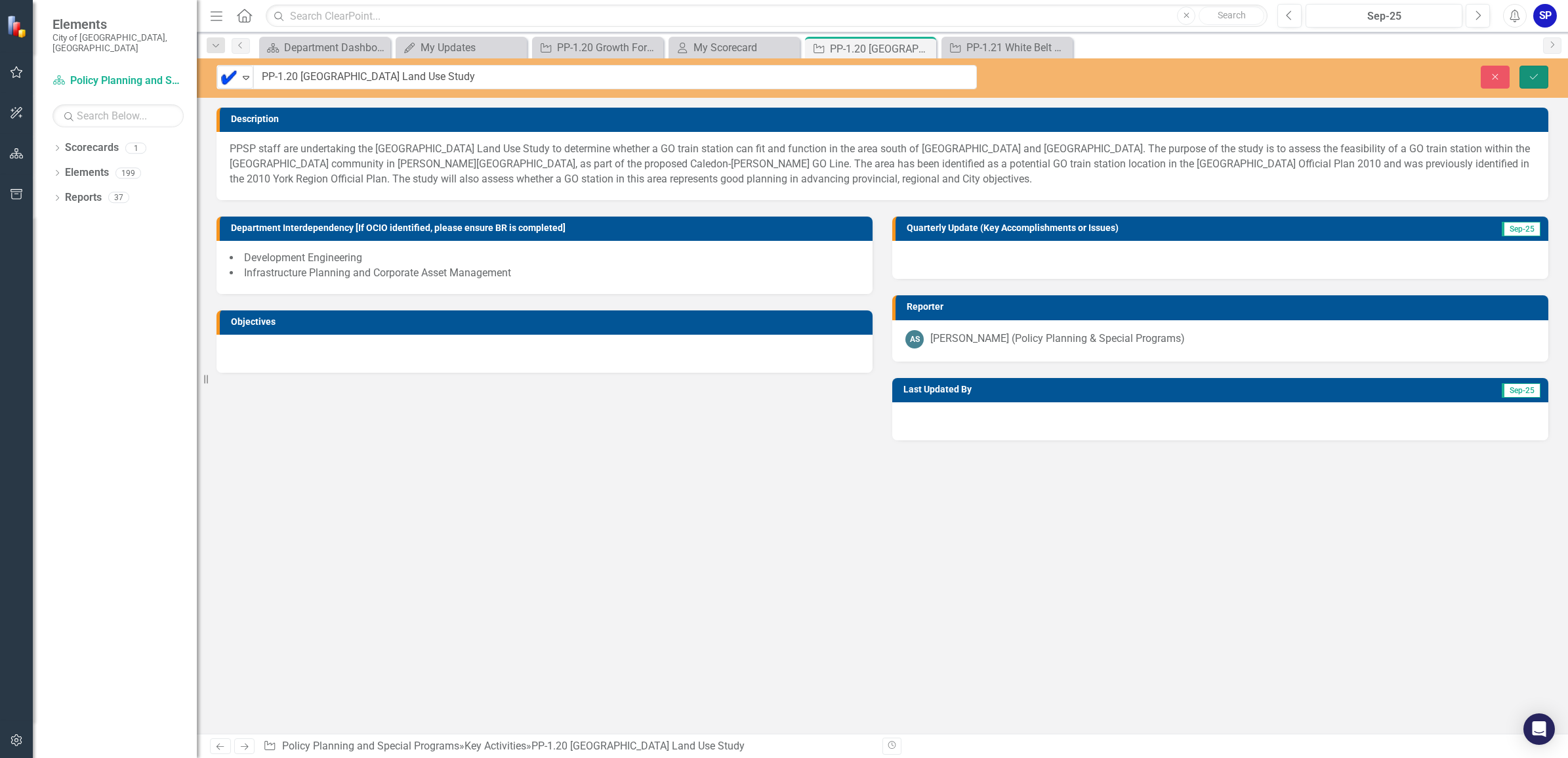
click at [1536, 79] on icon "Save" at bounding box center [1534, 76] width 12 height 9
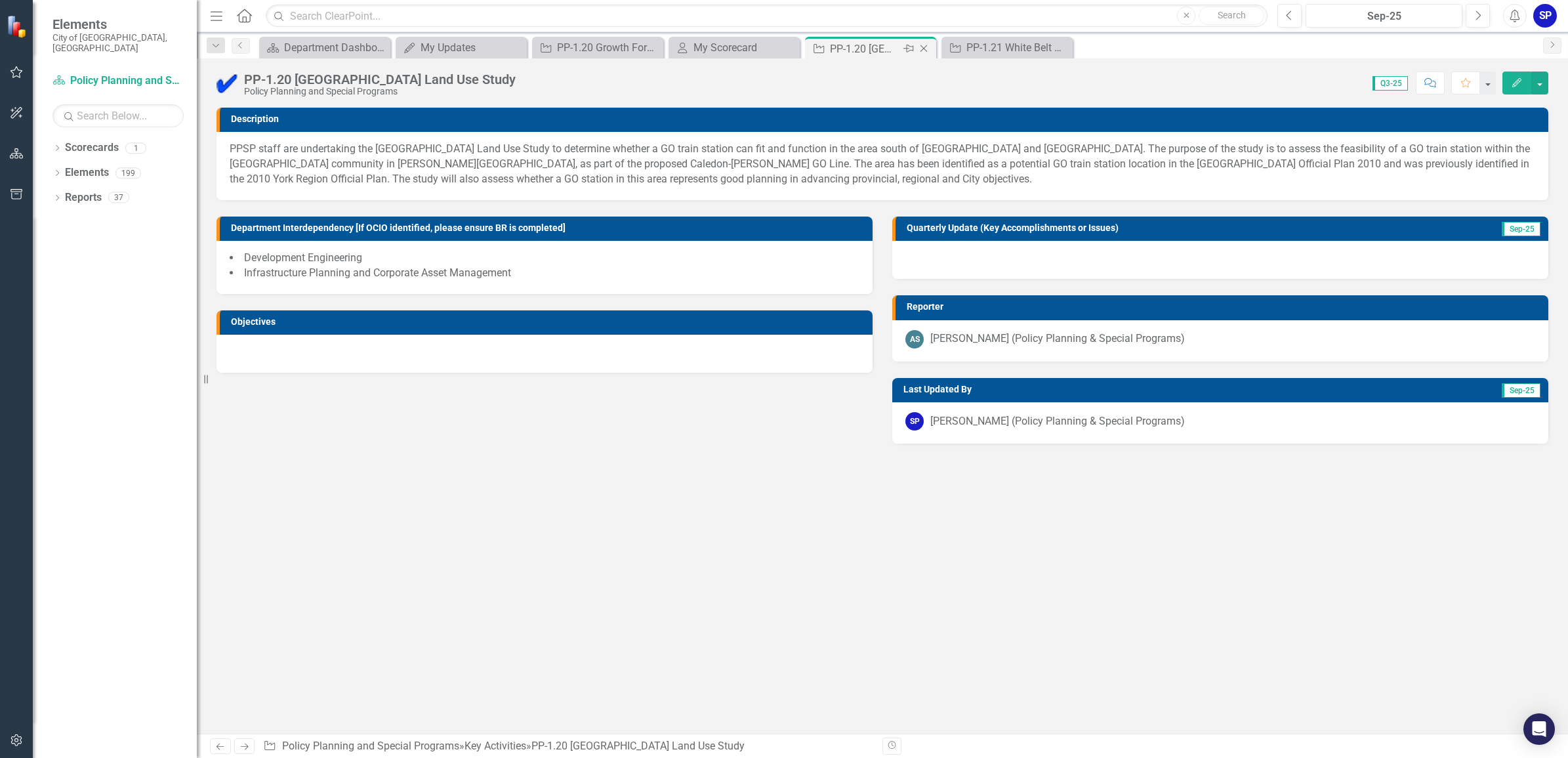
click at [923, 50] on icon "Close" at bounding box center [923, 49] width 13 height 10
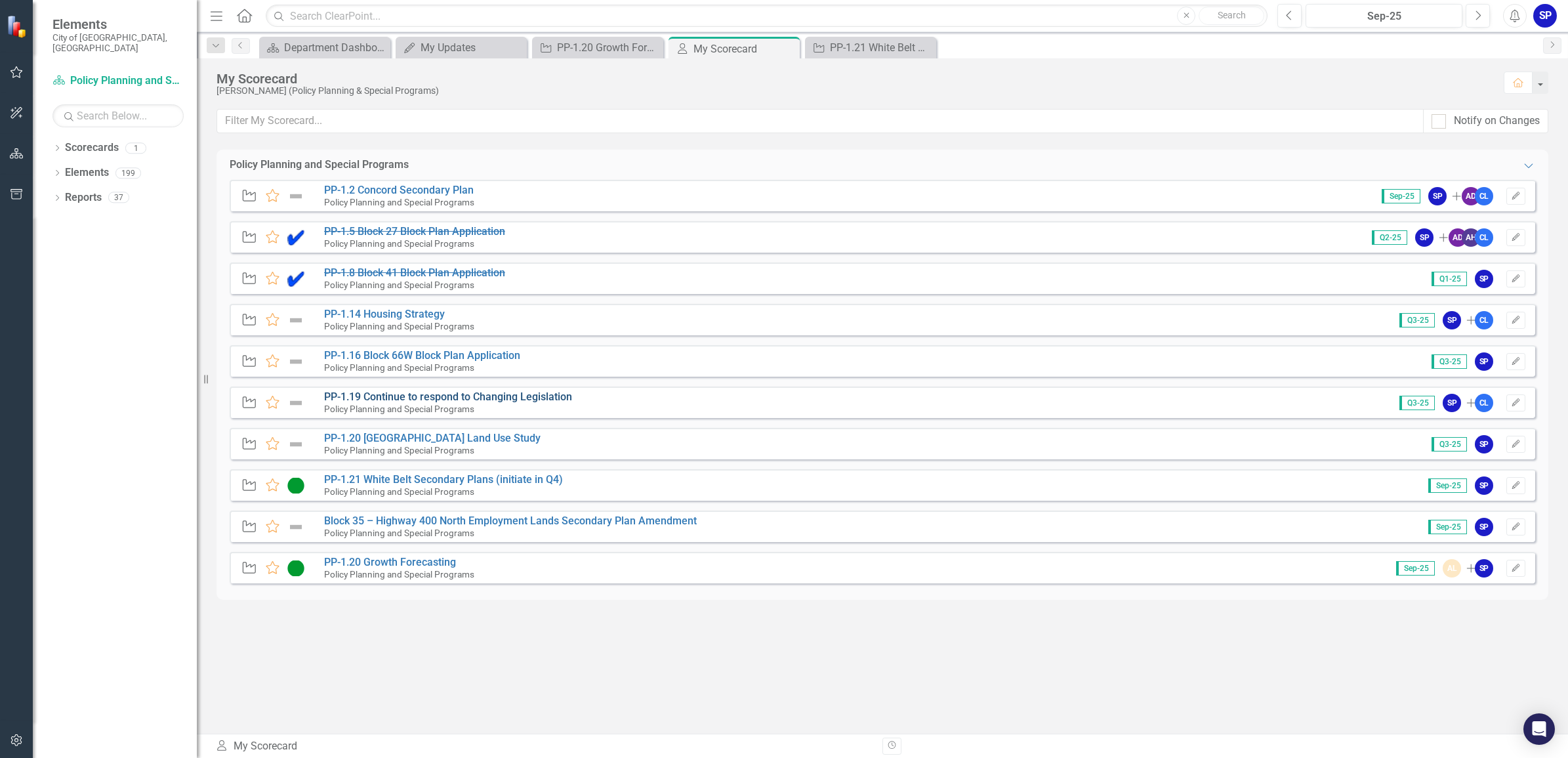
click at [396, 394] on link "PP-1.19 Continue to respond to Changing Legislation" at bounding box center [448, 397] width 248 height 13
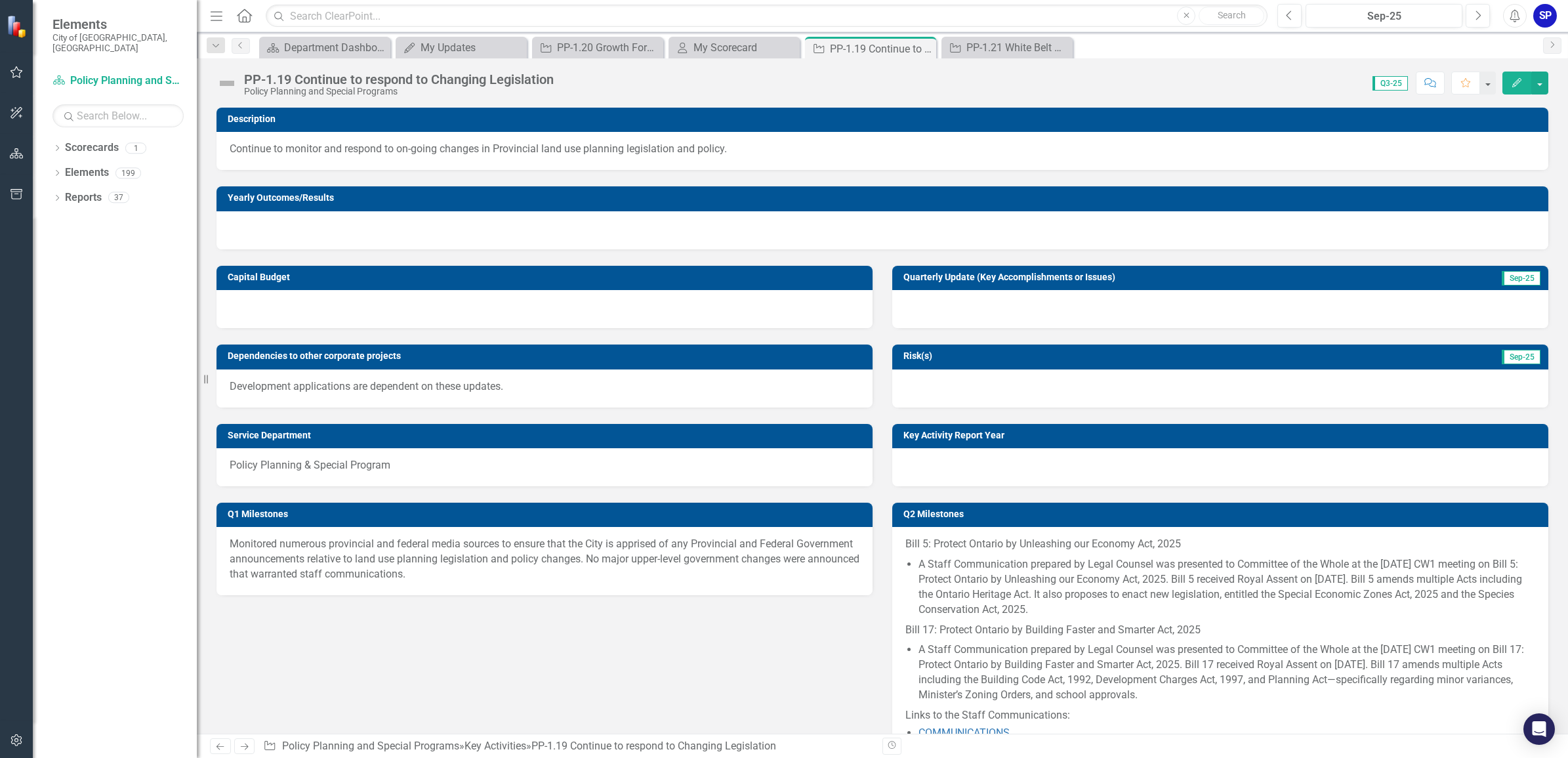
scroll to position [246, 0]
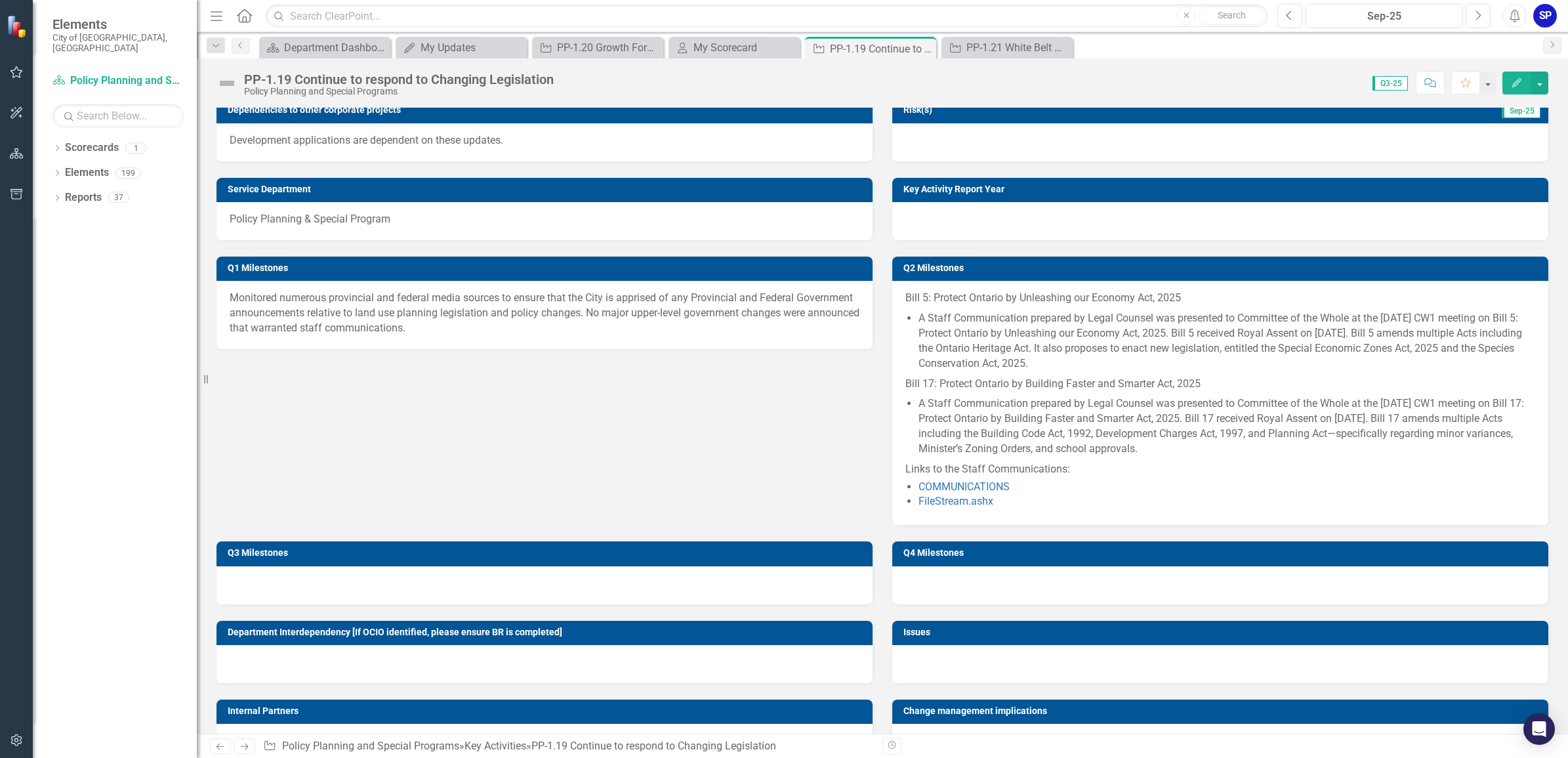
click at [467, 309] on p "Monitored numerous provincial and federal media sources to ensure that the City…" at bounding box center [544, 313] width 630 height 45
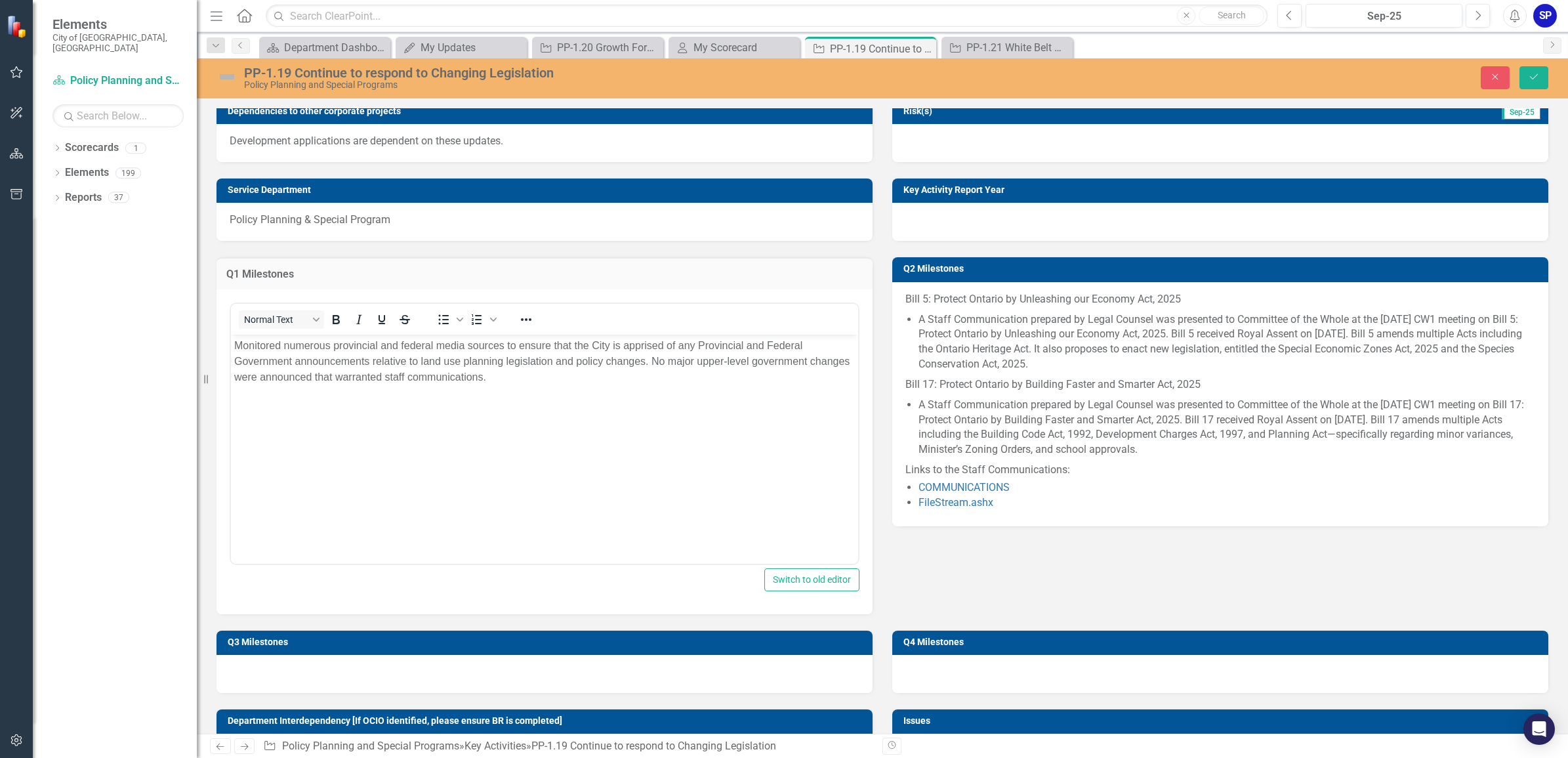
scroll to position [0, 0]
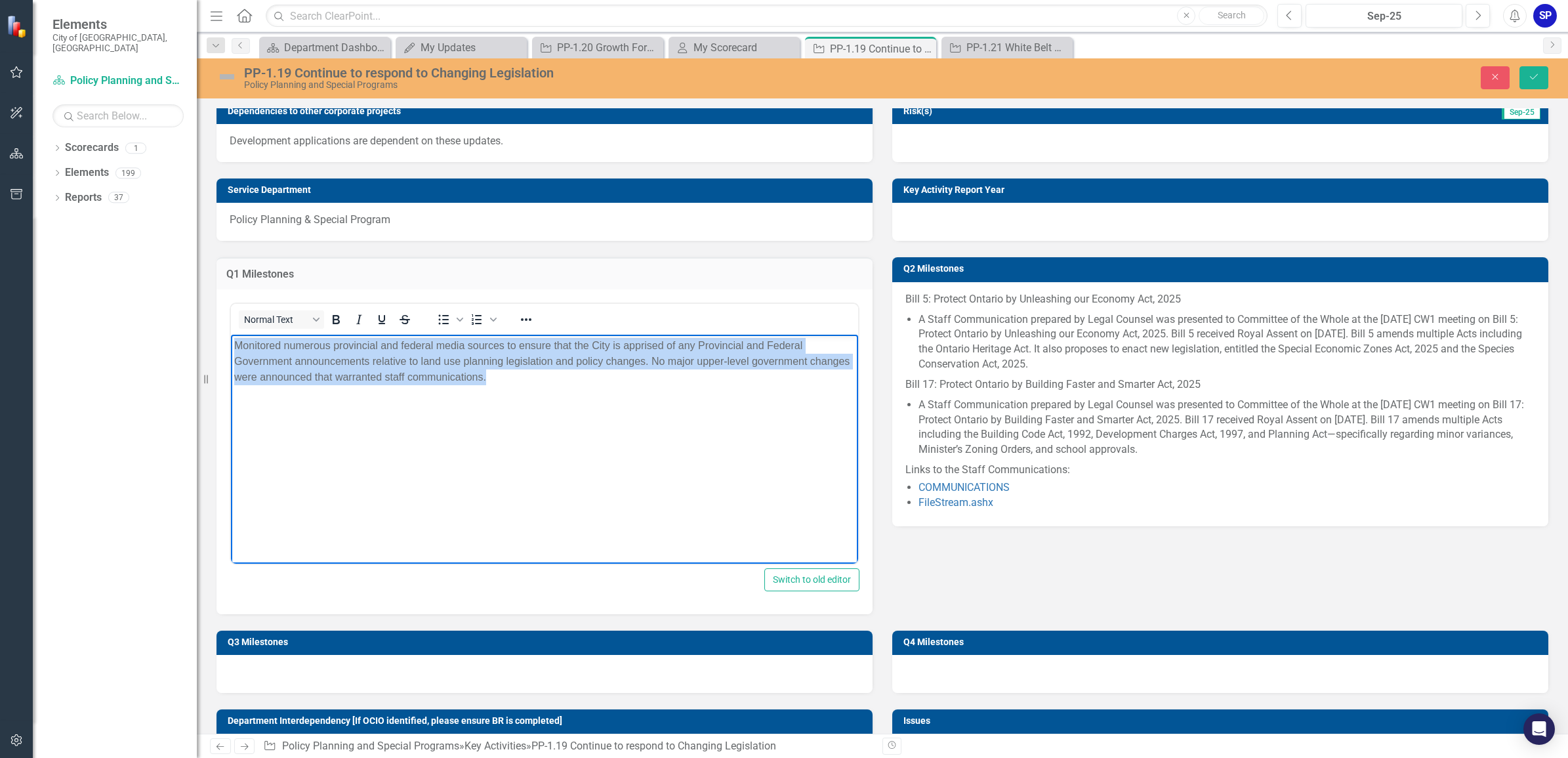
drag, startPoint x: 232, startPoint y: 345, endPoint x: 531, endPoint y: 379, distance: 300.9
click at [531, 379] on body "Monitored numerous provincial and federal media sources to ensure that the City…" at bounding box center [544, 432] width 627 height 197
copy p "Monitored numerous provincial and federal media sources to ensure that the City…"
click at [533, 417] on body "Monitored numerous provincial and federal media sources to ensure that the City…" at bounding box center [544, 432] width 627 height 197
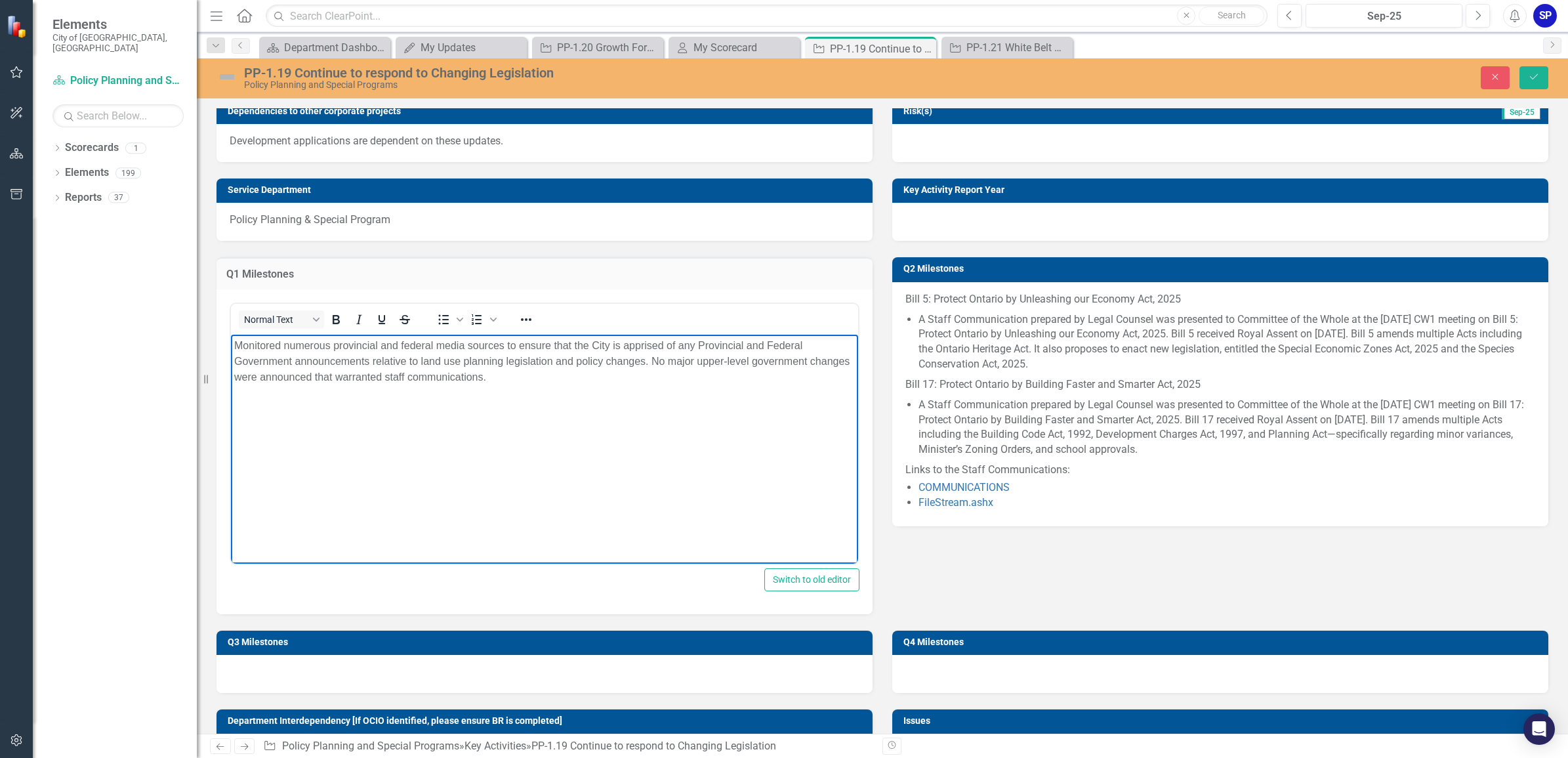
click at [594, 670] on div at bounding box center [544, 673] width 656 height 38
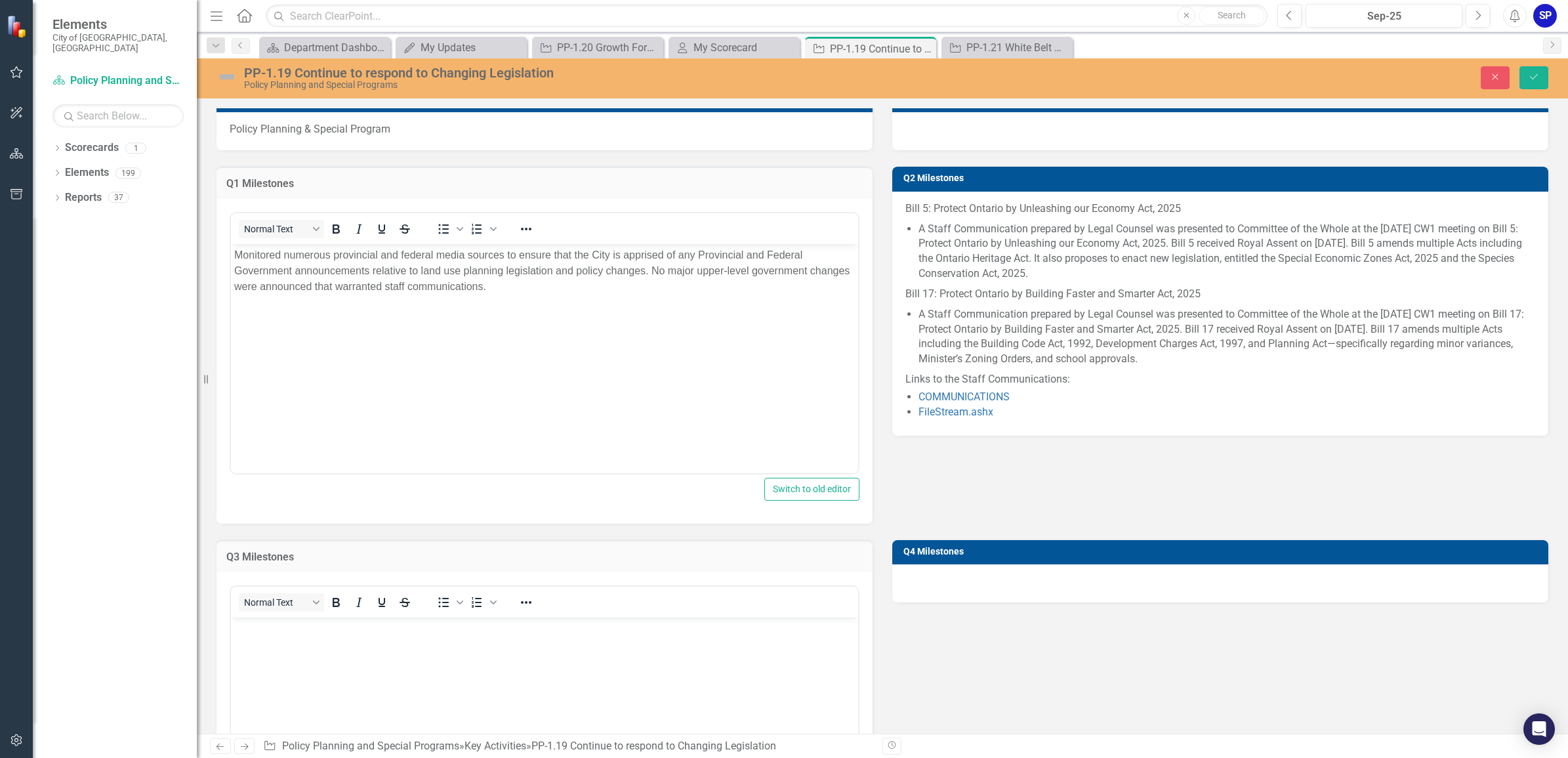
scroll to position [410, 0]
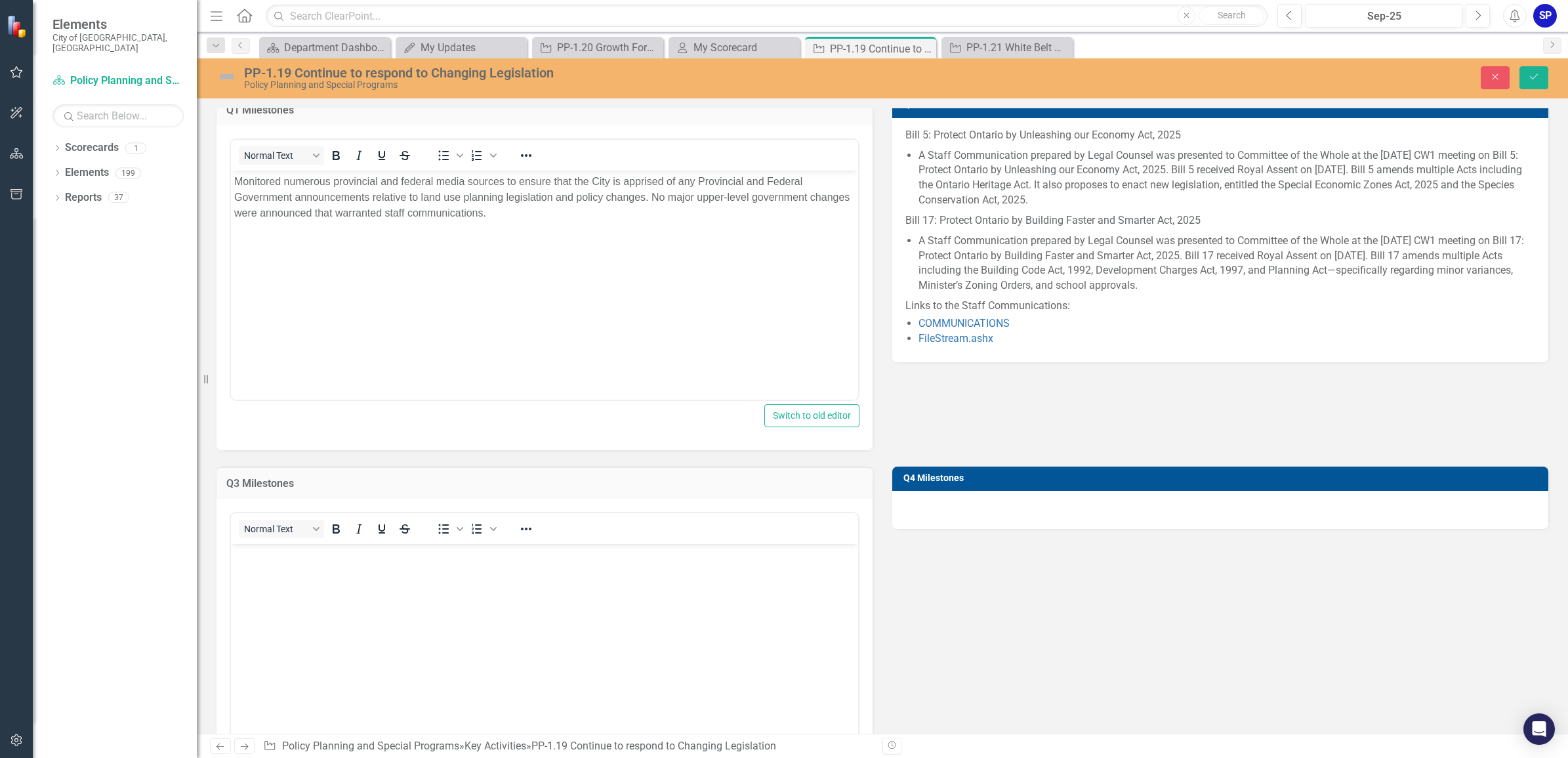
click at [531, 573] on body "Rich Text Area. Press ALT-0 for help." at bounding box center [544, 642] width 627 height 197
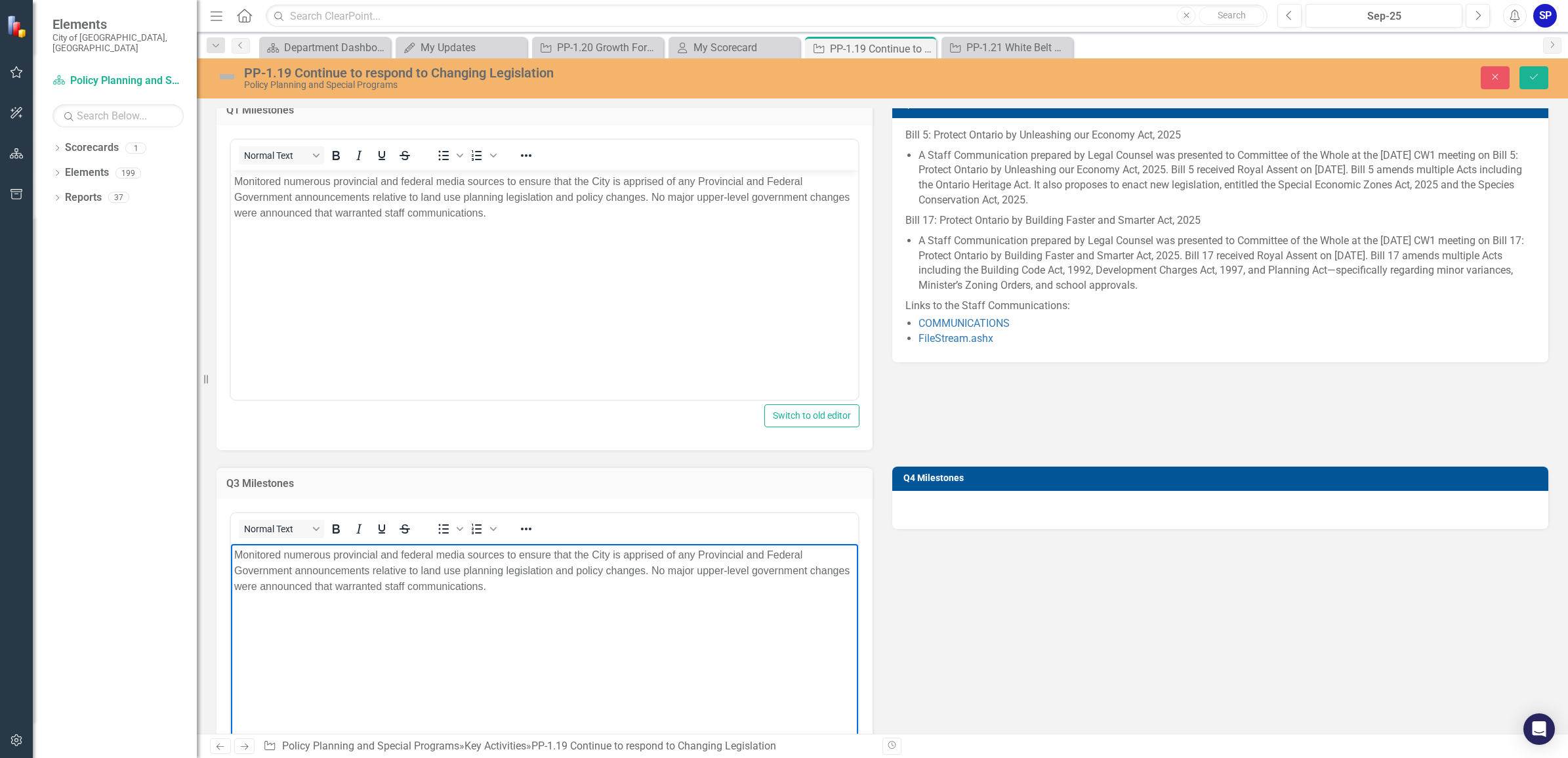
click at [651, 574] on p "Monitored numerous provincial and federal media sources to ensure that the City…" at bounding box center [544, 569] width 620 height 47
click at [379, 587] on p "Monitored numerous provincial and federal media sources to ensure that the City…" at bounding box center [544, 569] width 620 height 47
drag, startPoint x: 512, startPoint y: 603, endPoint x: 514, endPoint y: 655, distance: 52.0
click at [510, 608] on p "Monitored numerous provincial and federal media sources to ensure that the City…" at bounding box center [544, 578] width 620 height 63
click at [285, 549] on p "Monitored numerous provincial and federal media sources to ensure that the City…" at bounding box center [544, 578] width 620 height 63
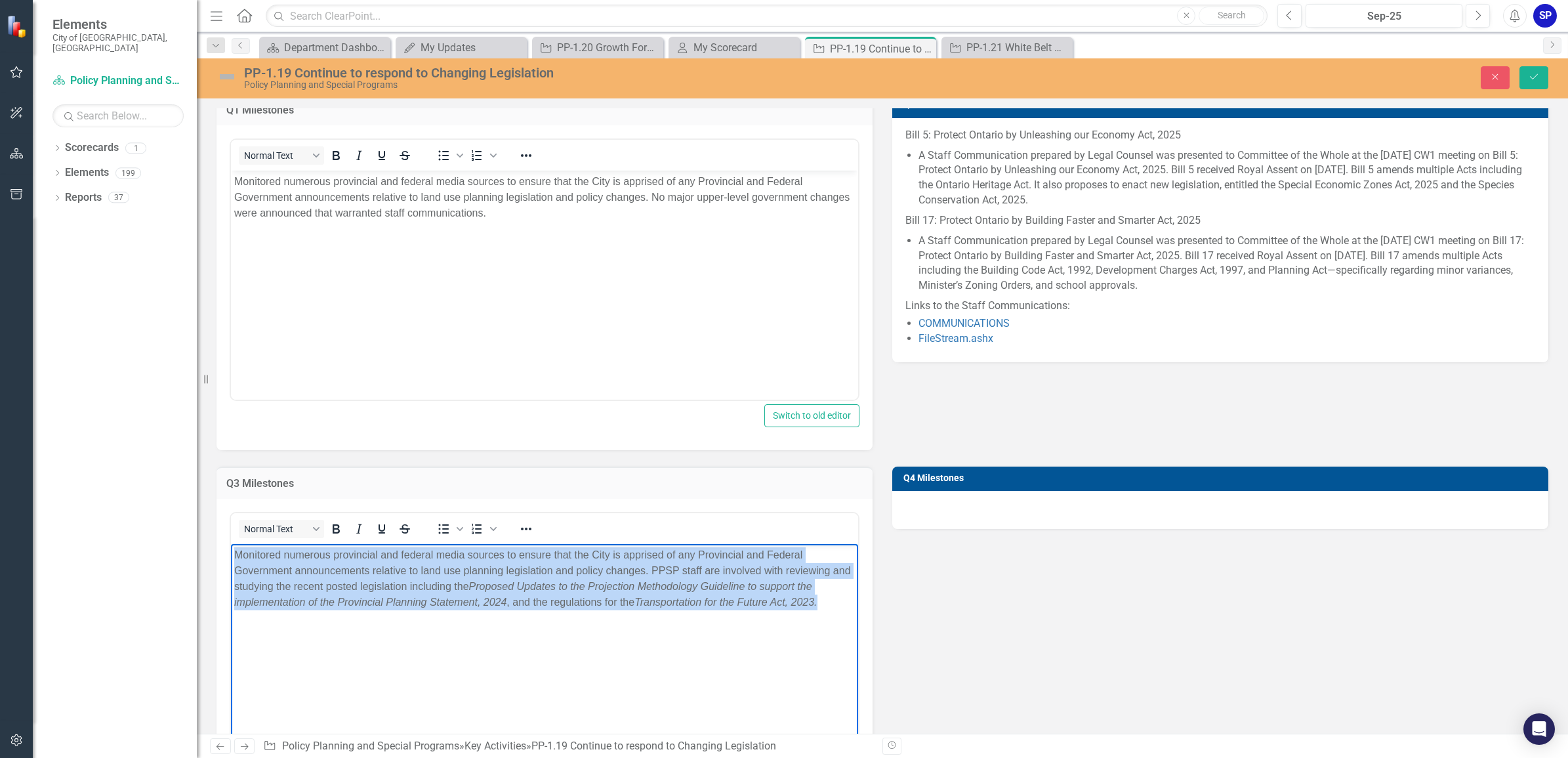
drag, startPoint x: 235, startPoint y: 551, endPoint x: 837, endPoint y: 613, distance: 605.2
click at [835, 612] on body "Monitored numerous provincial and federal media sources to ensure that the City…" at bounding box center [544, 642] width 627 height 197
click at [248, 554] on p "Monitored numerous provincial and federal media sources to ensure that the City…" at bounding box center [544, 578] width 620 height 63
click at [234, 555] on p "Monitored numerous provincial and federal media sources to ensure that the City…" at bounding box center [544, 578] width 620 height 63
drag, startPoint x: 234, startPoint y: 550, endPoint x: 868, endPoint y: 603, distance: 636.2
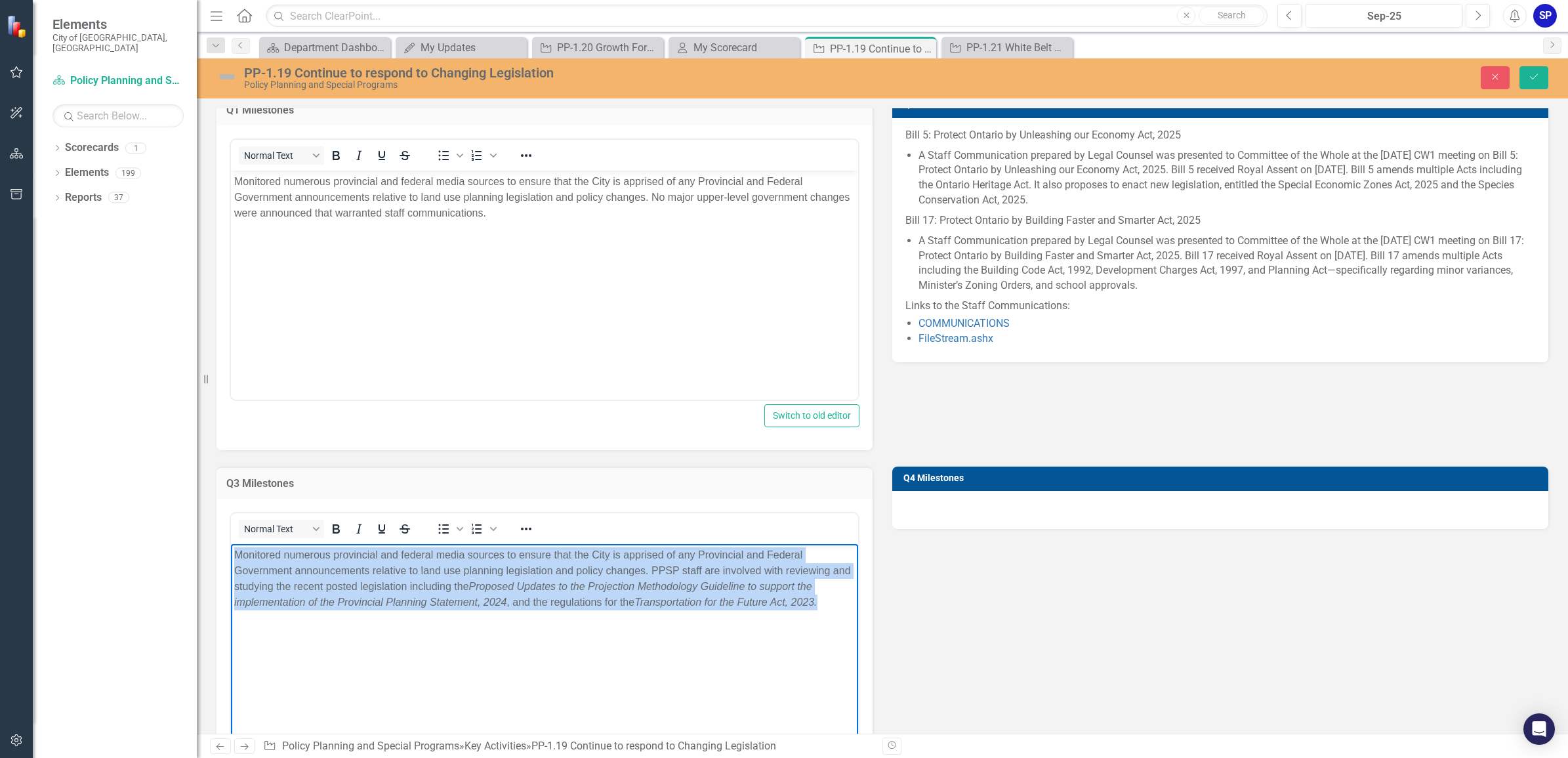
click at [858, 603] on html "Monitored numerous provincial and federal media sources to ensure that the City…" at bounding box center [544, 642] width 627 height 197
copy p "Monitored numerous provincial and federal media sources to ensure that the City…"
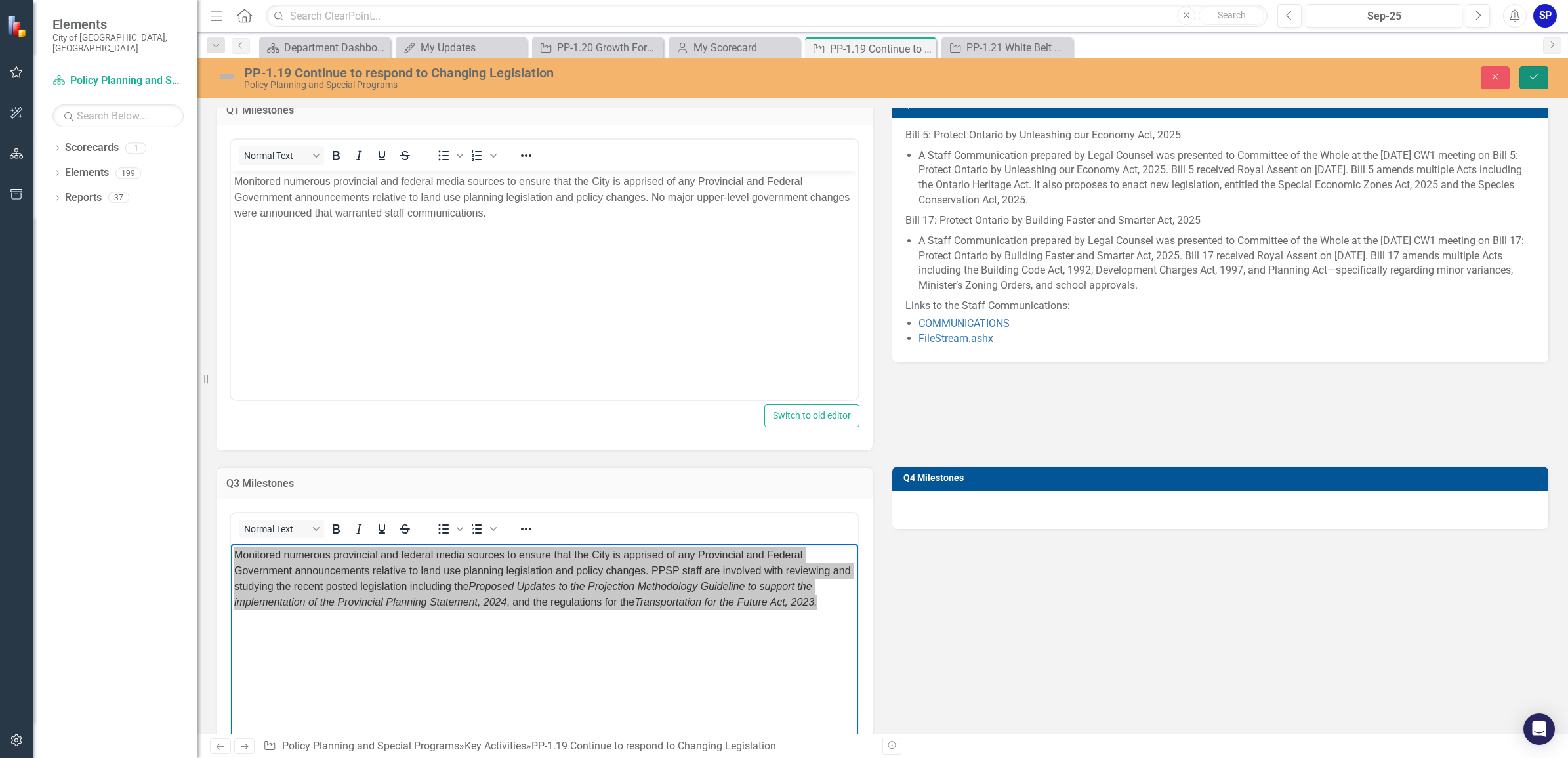
click at [1532, 69] on button "Save" at bounding box center [1534, 78] width 29 height 23
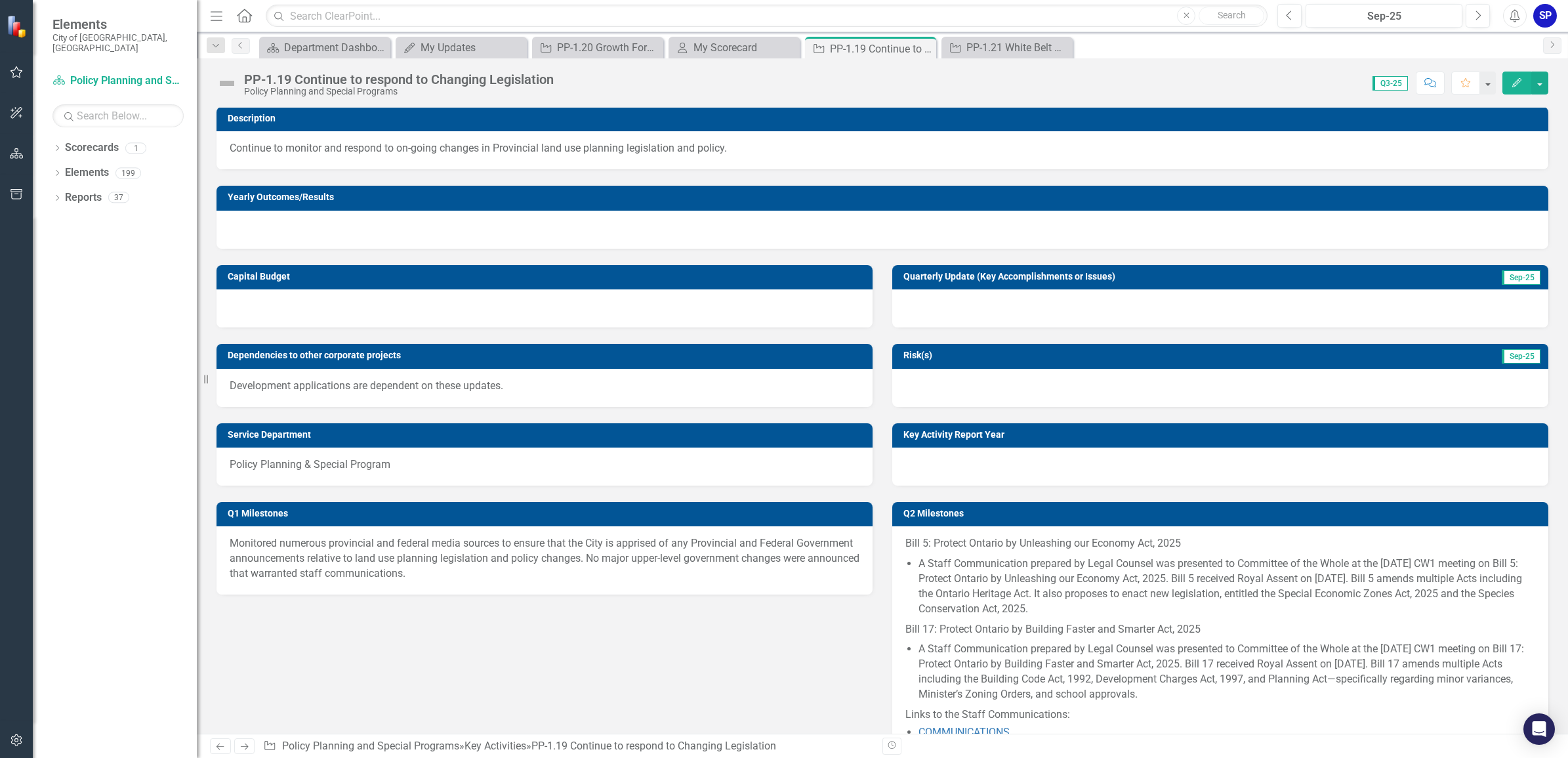
scroll to position [0, 0]
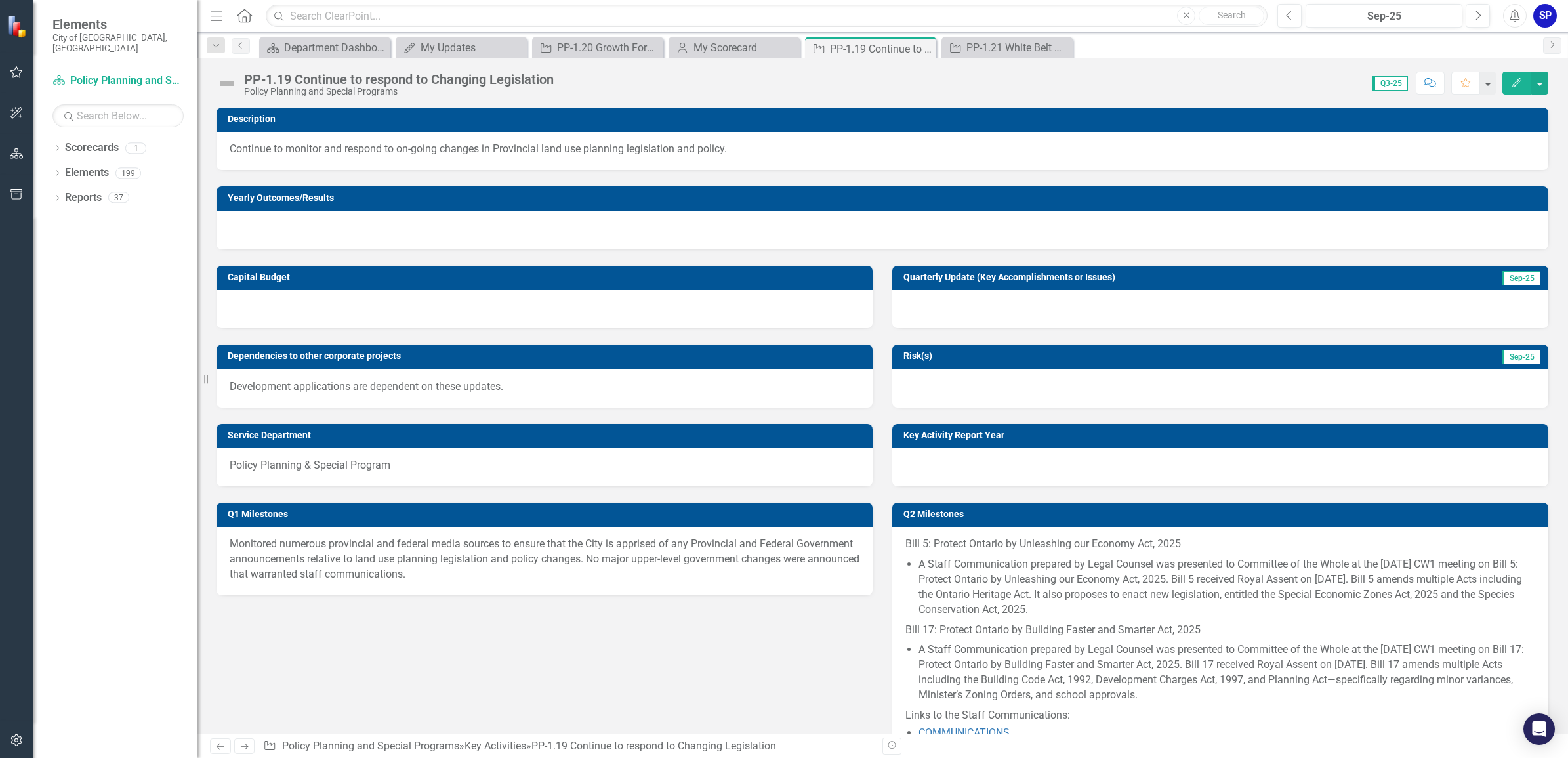
click at [1031, 302] on div at bounding box center [1220, 308] width 656 height 38
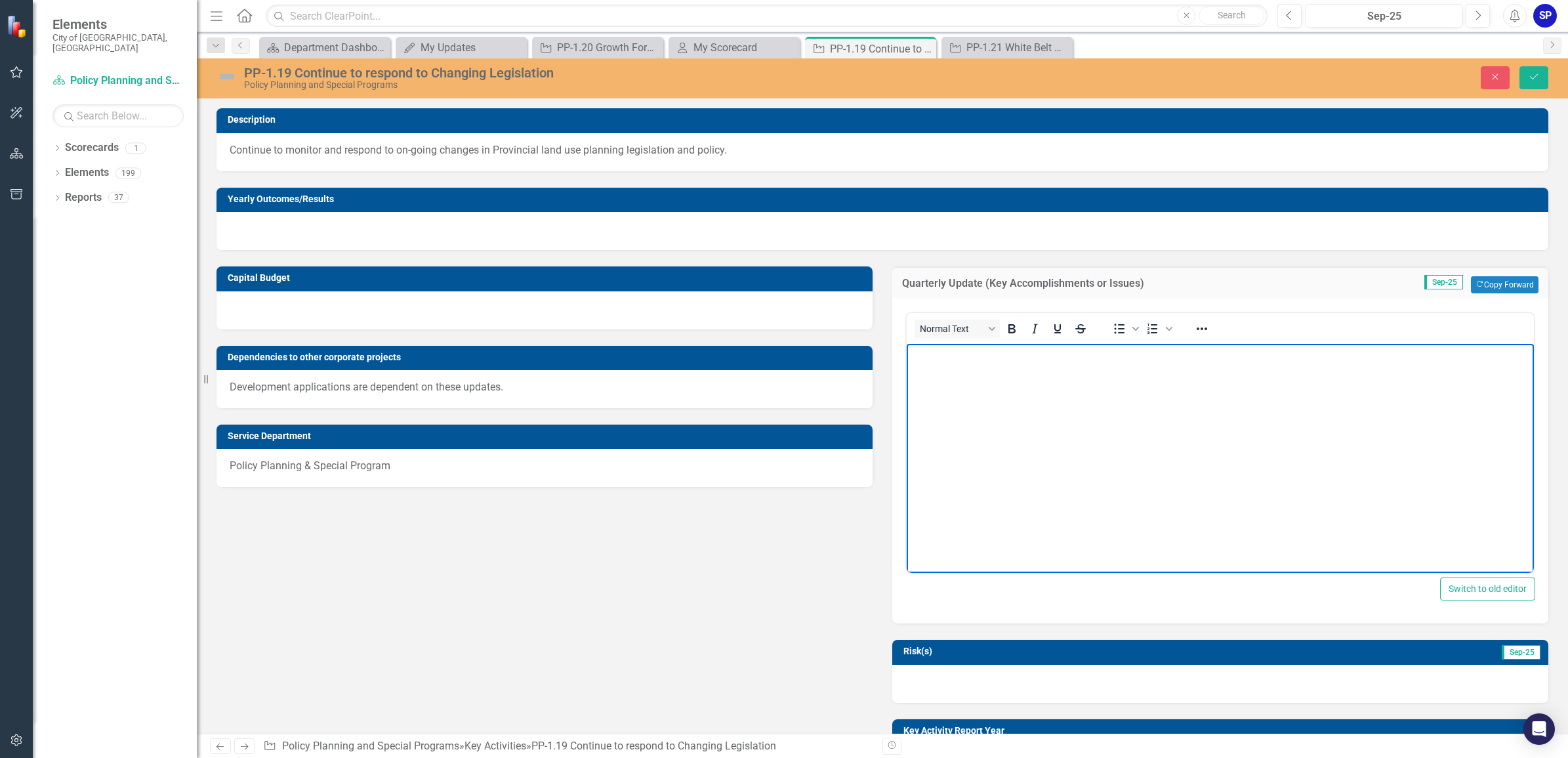
click at [1017, 386] on body "Rich Text Area. Press ALT-0 for help." at bounding box center [1220, 442] width 627 height 197
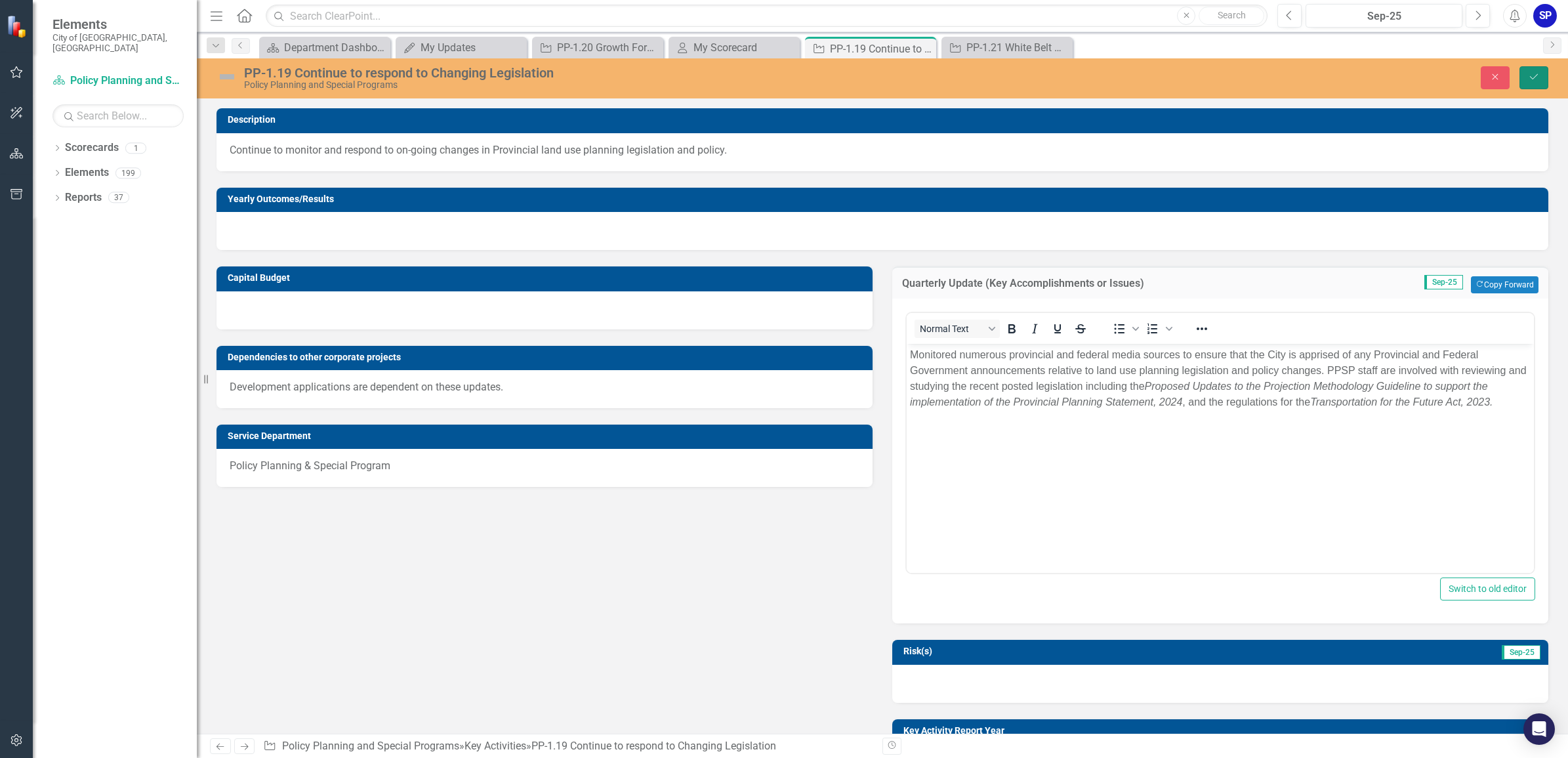
click at [1534, 79] on icon "Save" at bounding box center [1534, 76] width 12 height 9
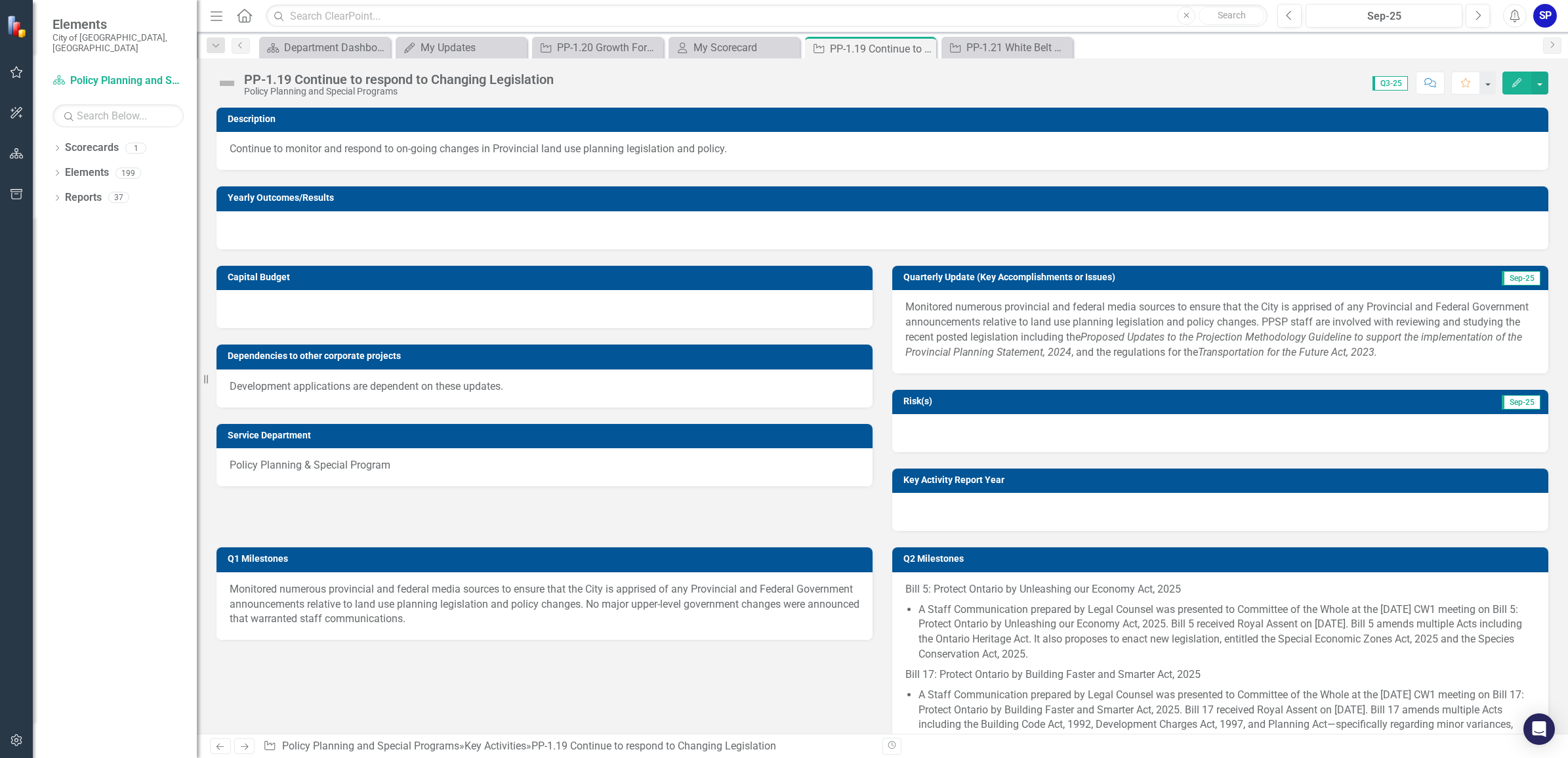
click at [227, 85] on img at bounding box center [226, 83] width 21 height 21
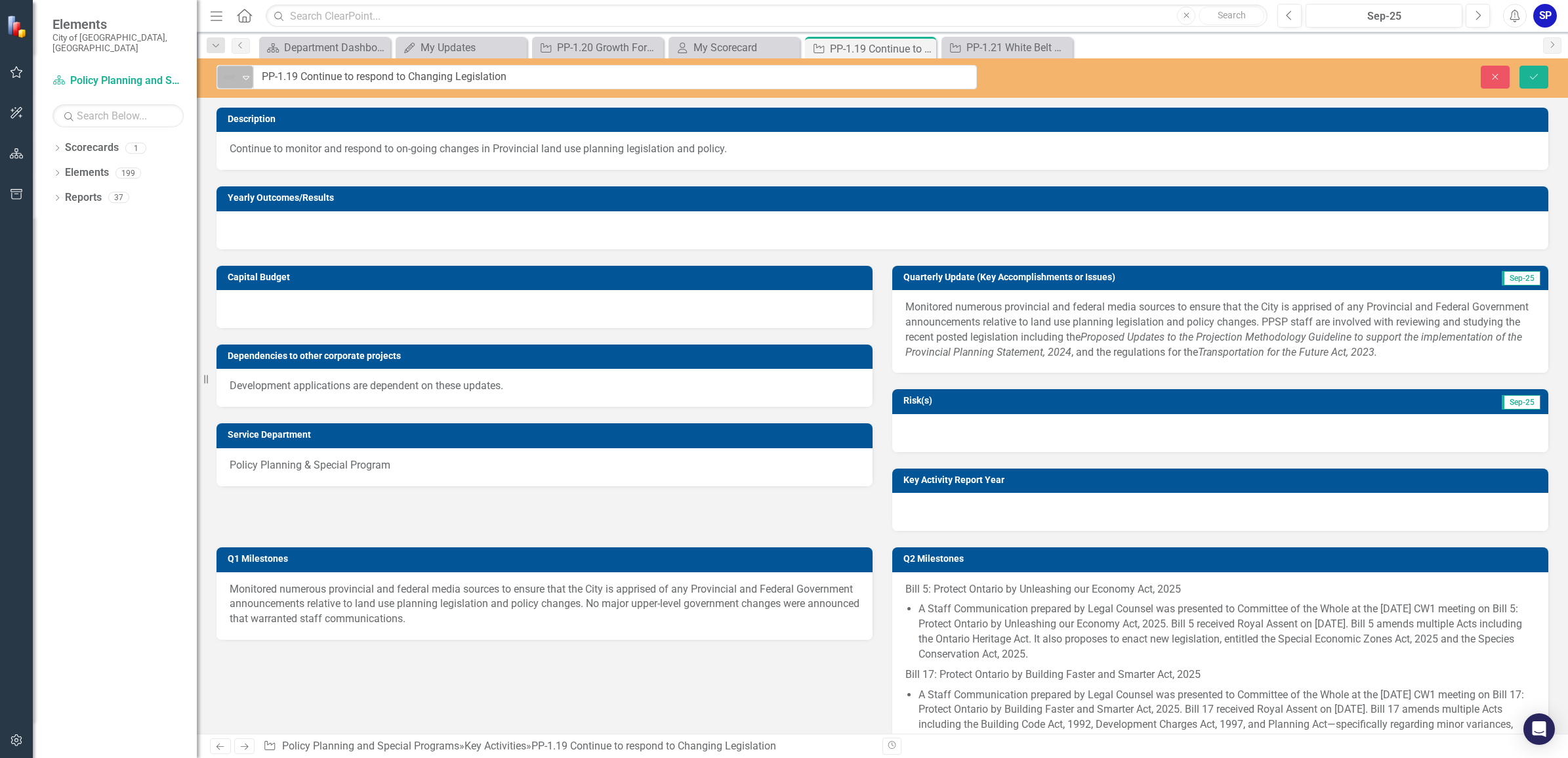
click at [244, 72] on div "Expand" at bounding box center [245, 77] width 13 height 21
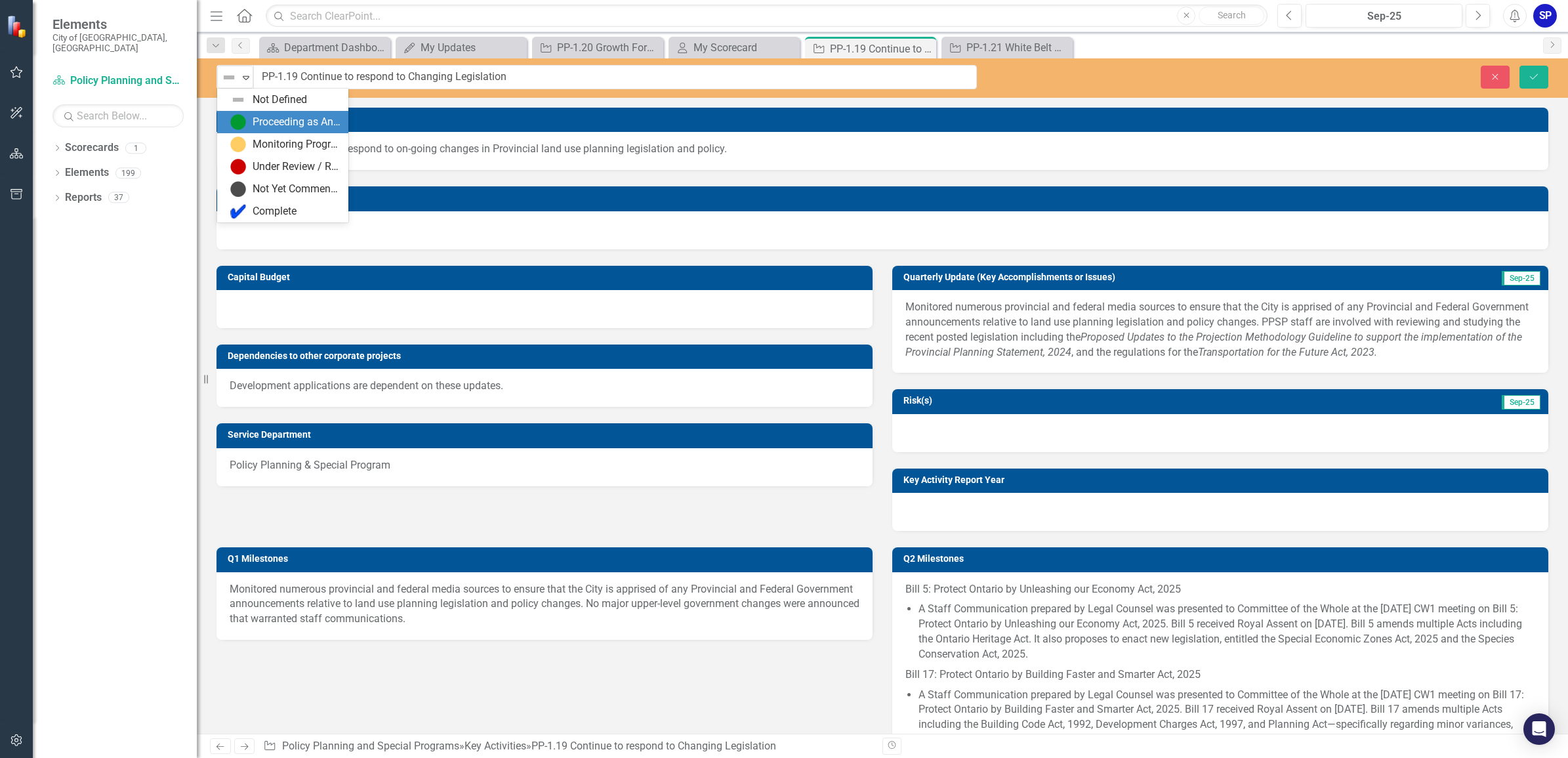
click at [239, 119] on img at bounding box center [238, 122] width 15 height 15
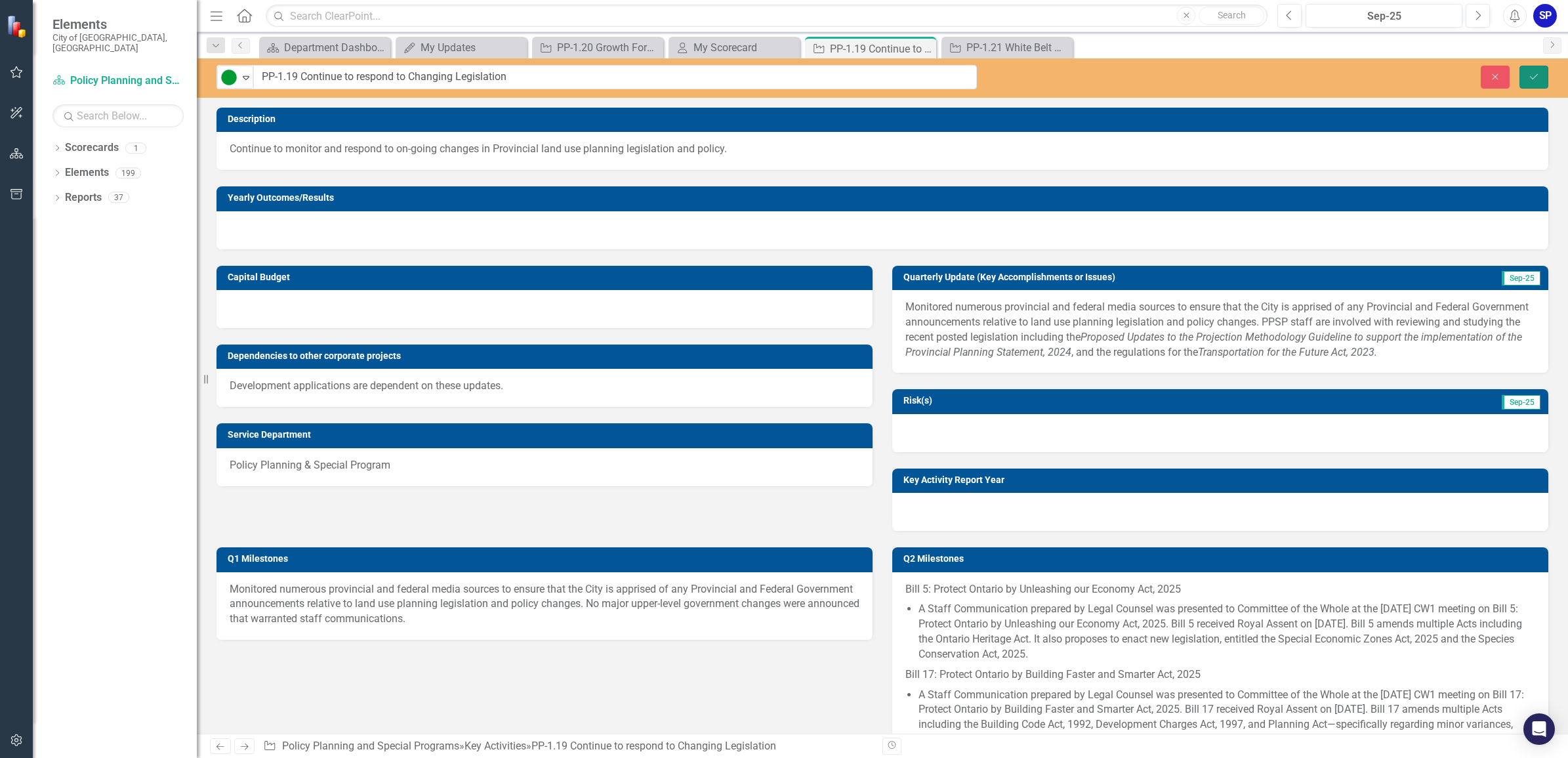
click at [1520, 77] on button "Save" at bounding box center [1534, 77] width 29 height 23
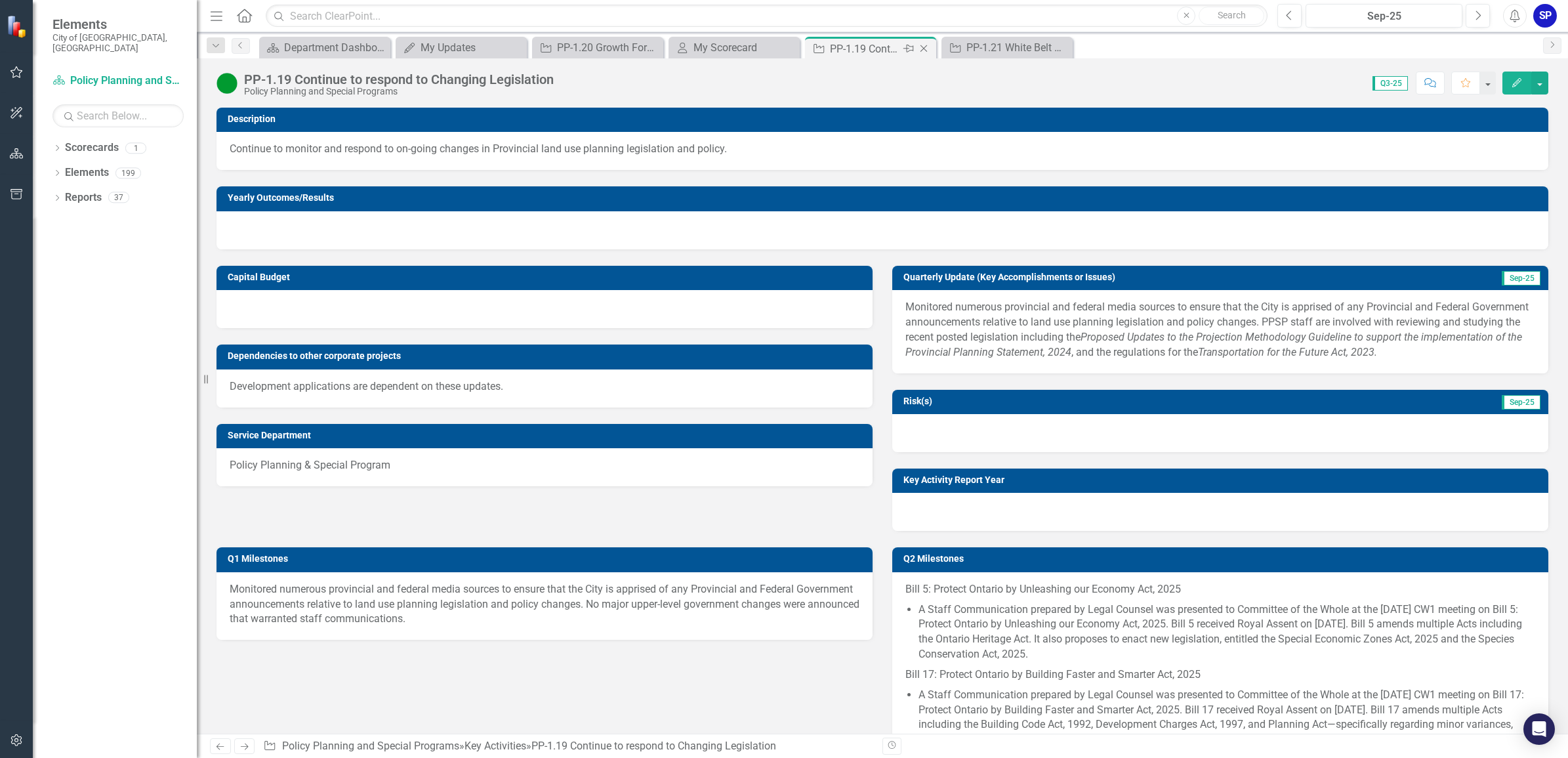
click at [925, 47] on icon "Close" at bounding box center [923, 49] width 13 height 10
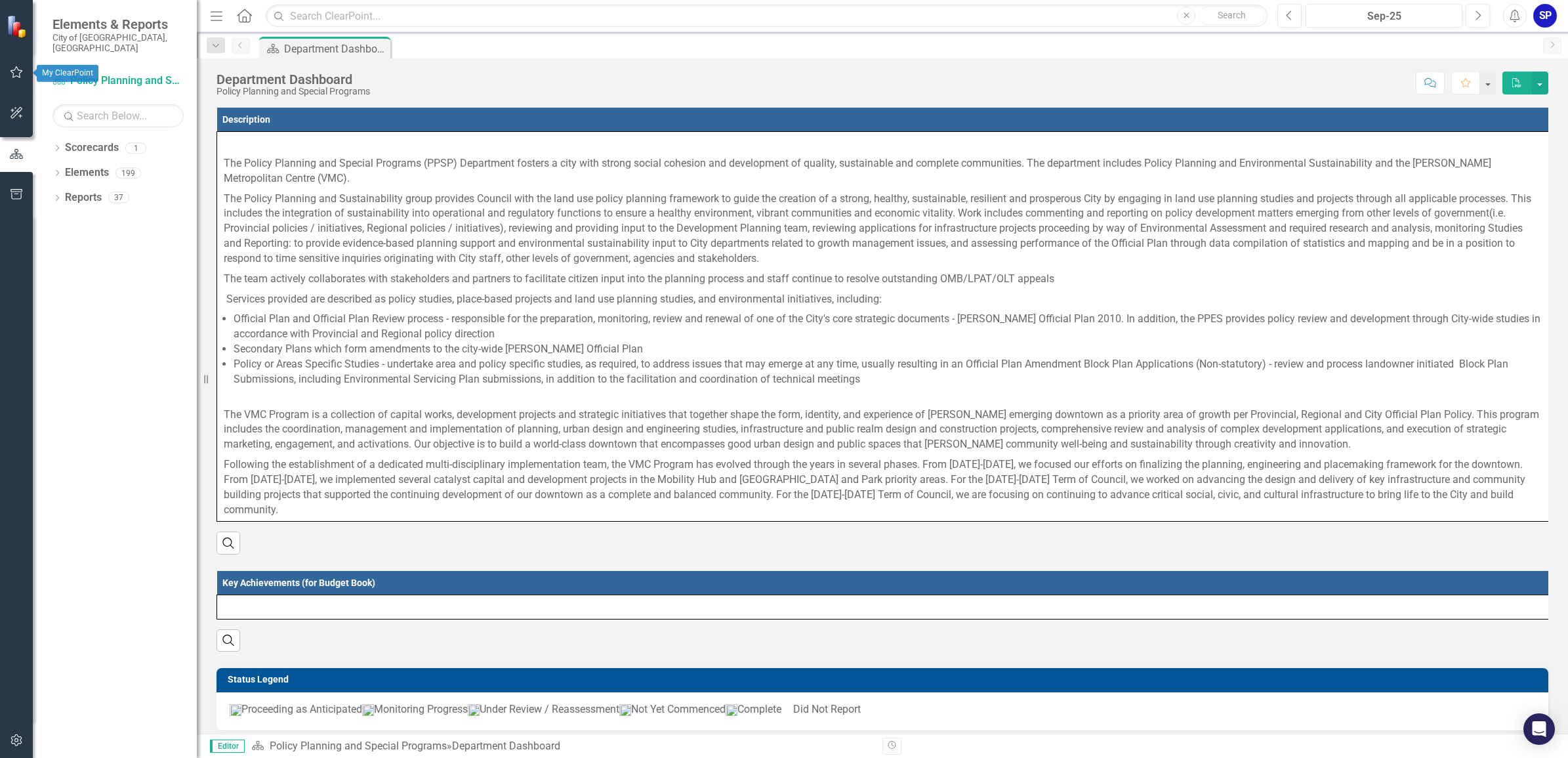
click at [18, 72] on icon "button" at bounding box center [17, 72] width 14 height 10
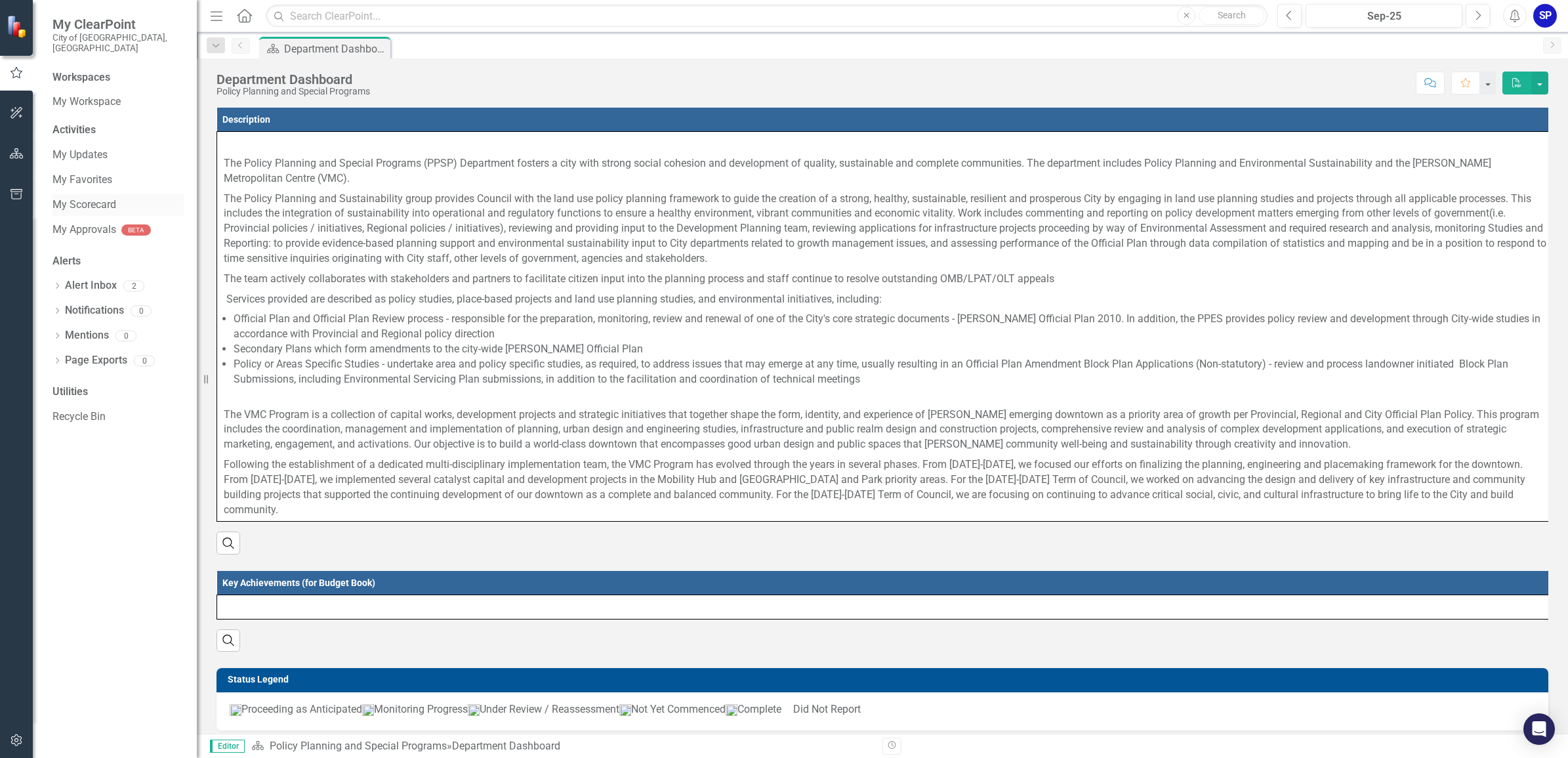
click at [79, 197] on link "My Scorecard" at bounding box center [118, 205] width 132 height 15
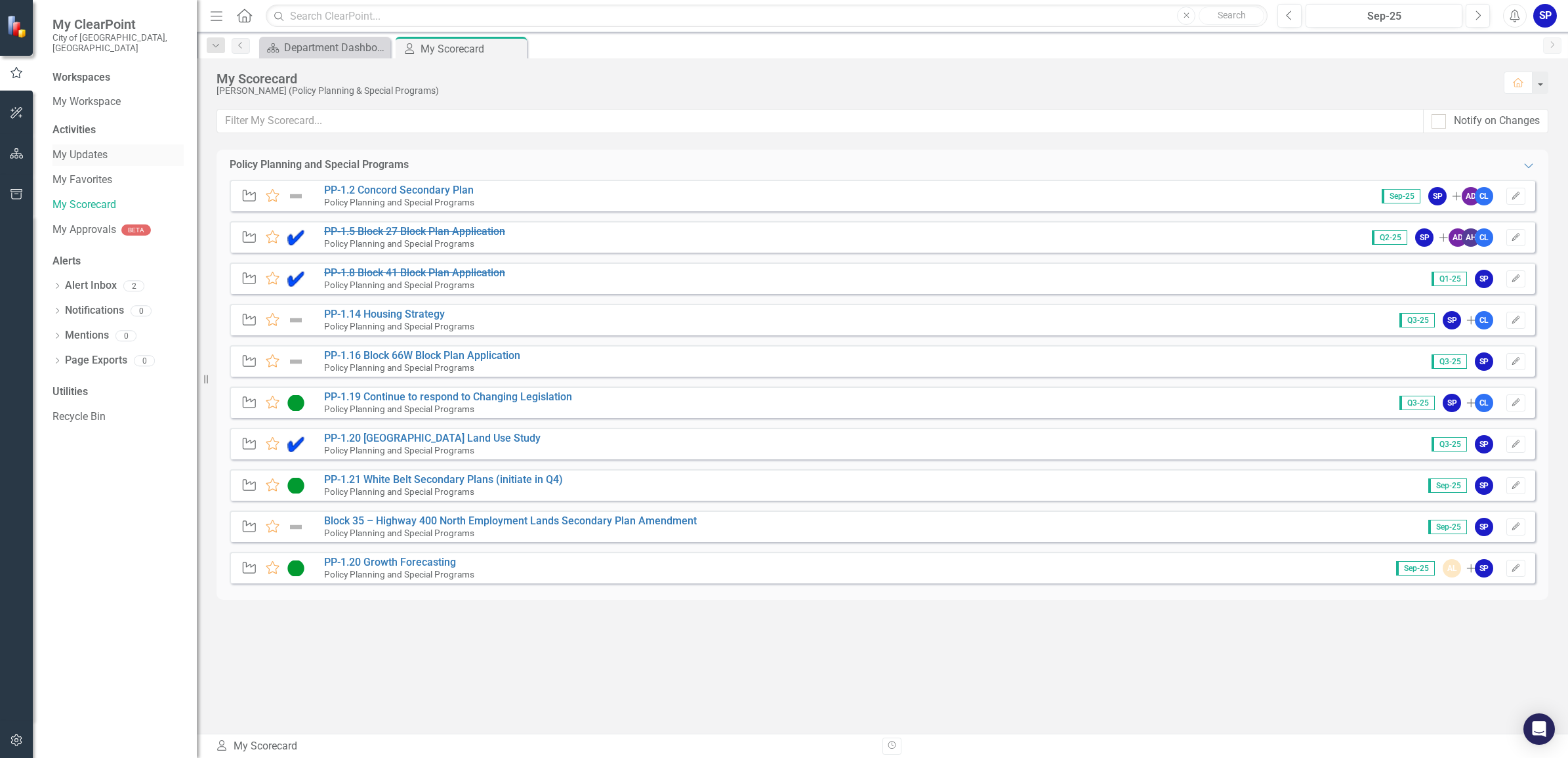
click at [70, 148] on link "My Updates" at bounding box center [118, 156] width 132 height 15
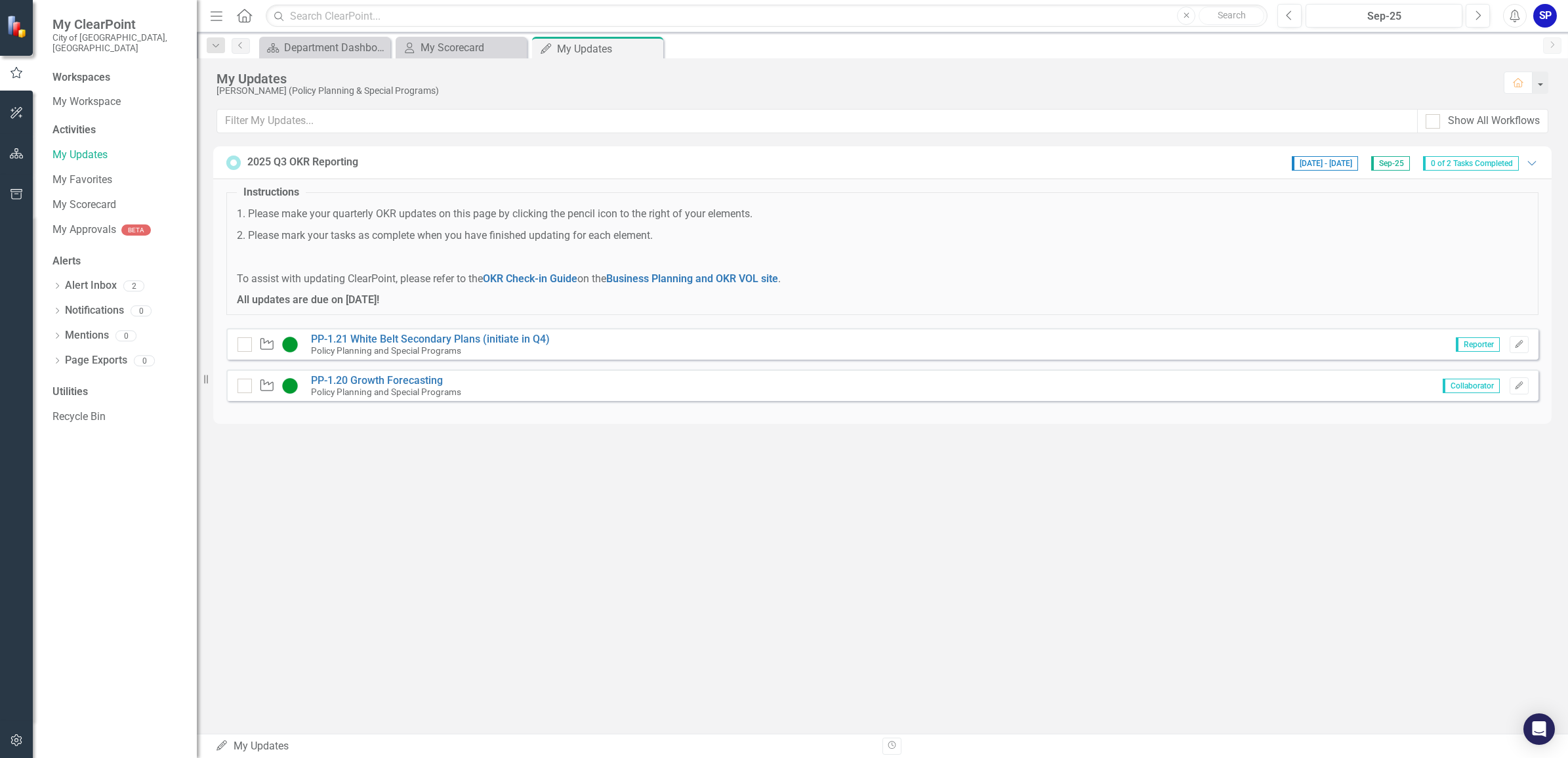
click at [0, 0] on icon "Close" at bounding box center [0, 0] width 0 height 0
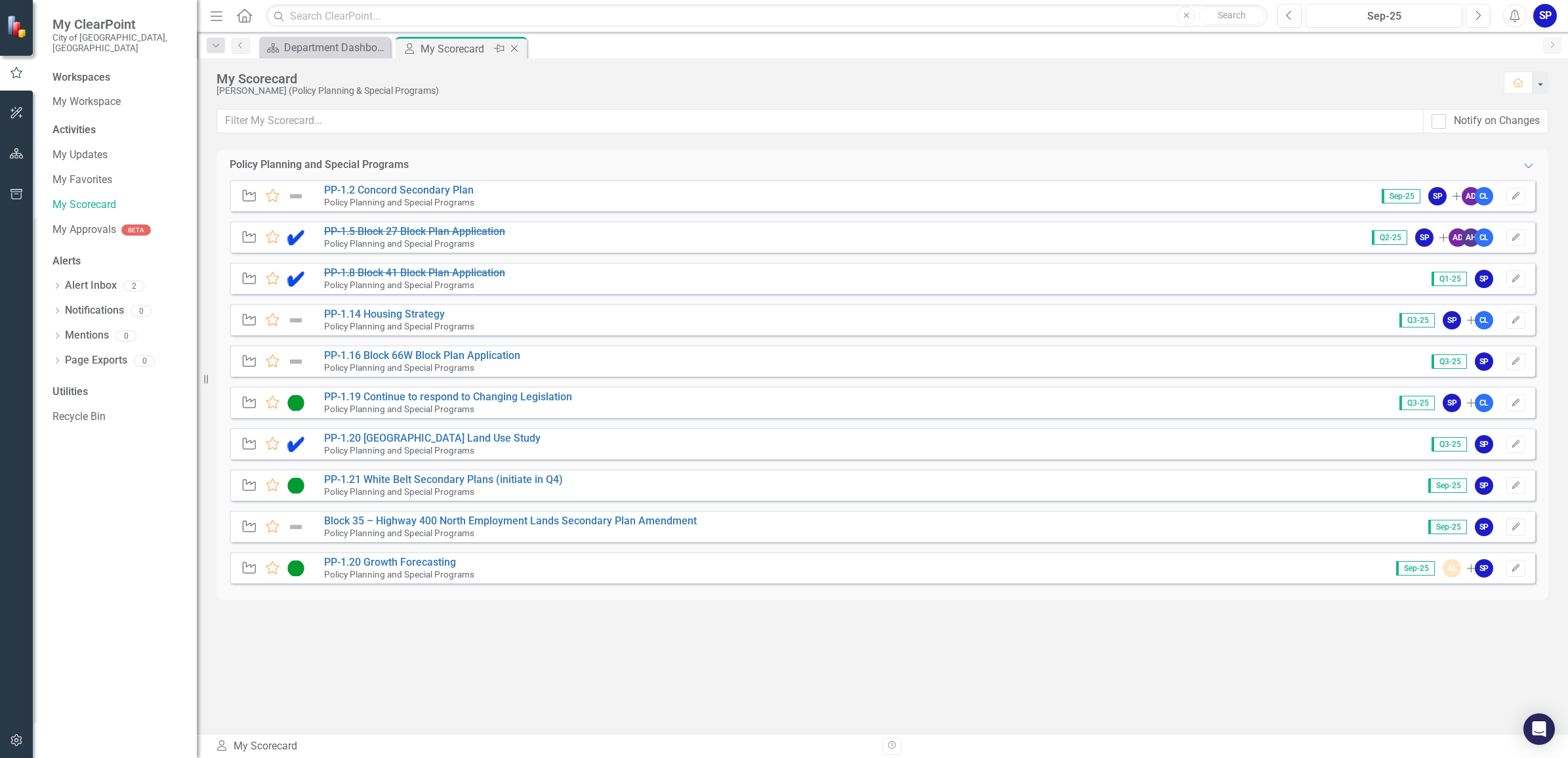
click at [453, 44] on div "My Scorecard" at bounding box center [455, 49] width 70 height 16
drag, startPoint x: 520, startPoint y: 46, endPoint x: 508, endPoint y: 48, distance: 12.2
click at [0, 0] on icon "Close" at bounding box center [0, 0] width 0 height 0
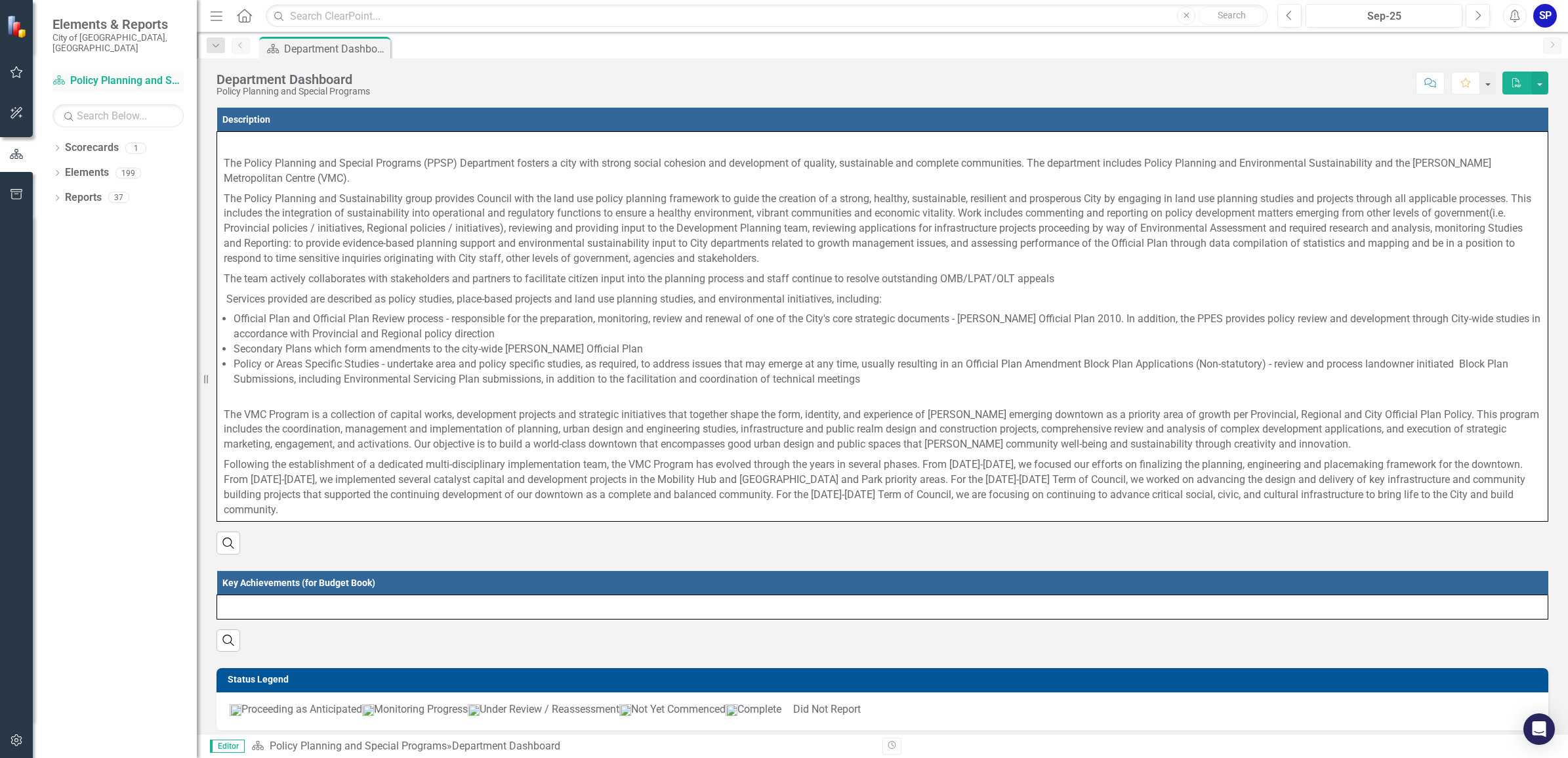
click at [84, 73] on link "Scorecard Policy Planning and Special Programs" at bounding box center [118, 81] width 132 height 15
click at [63, 138] on div "Dropdown Scorecards 1" at bounding box center [124, 149] width 144 height 25
click at [59, 145] on icon "Dropdown" at bounding box center [56, 149] width 9 height 7
click at [143, 165] on link "Policy Planning and Special Programs" at bounding box center [134, 173] width 125 height 15
